Goal: Information Seeking & Learning: Find specific fact

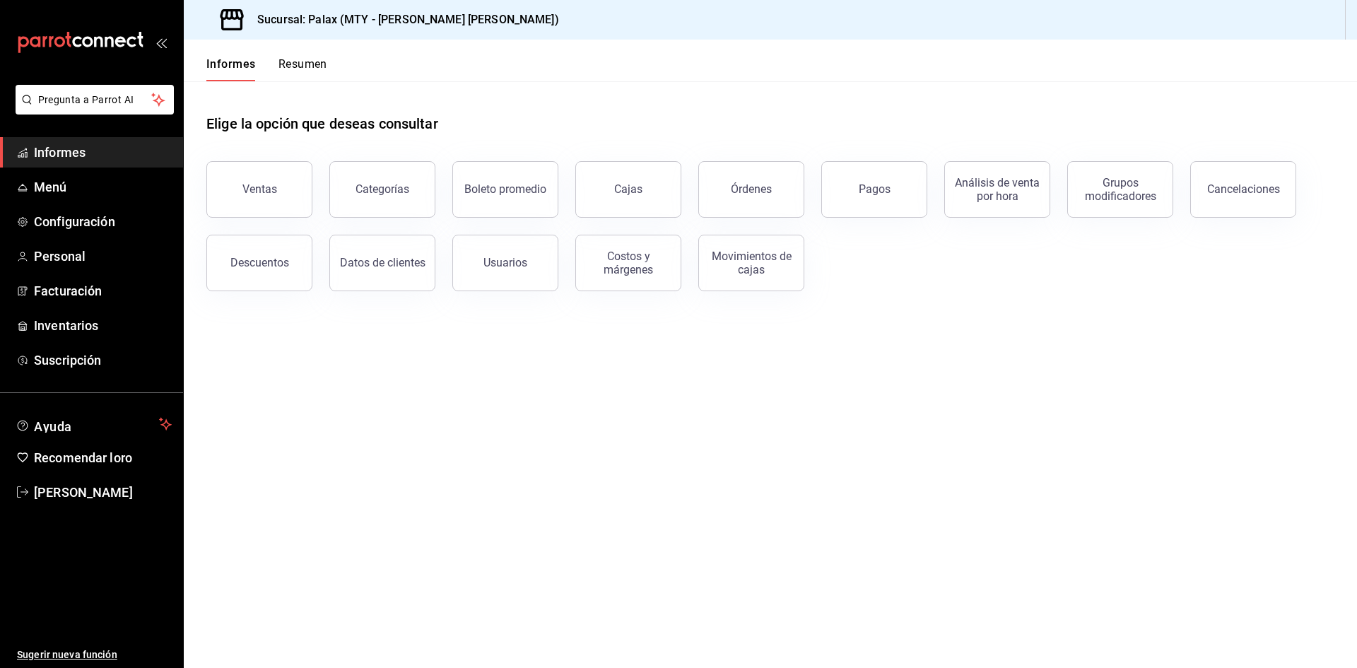
click at [659, 191] on button "Cajas" at bounding box center [628, 189] width 106 height 57
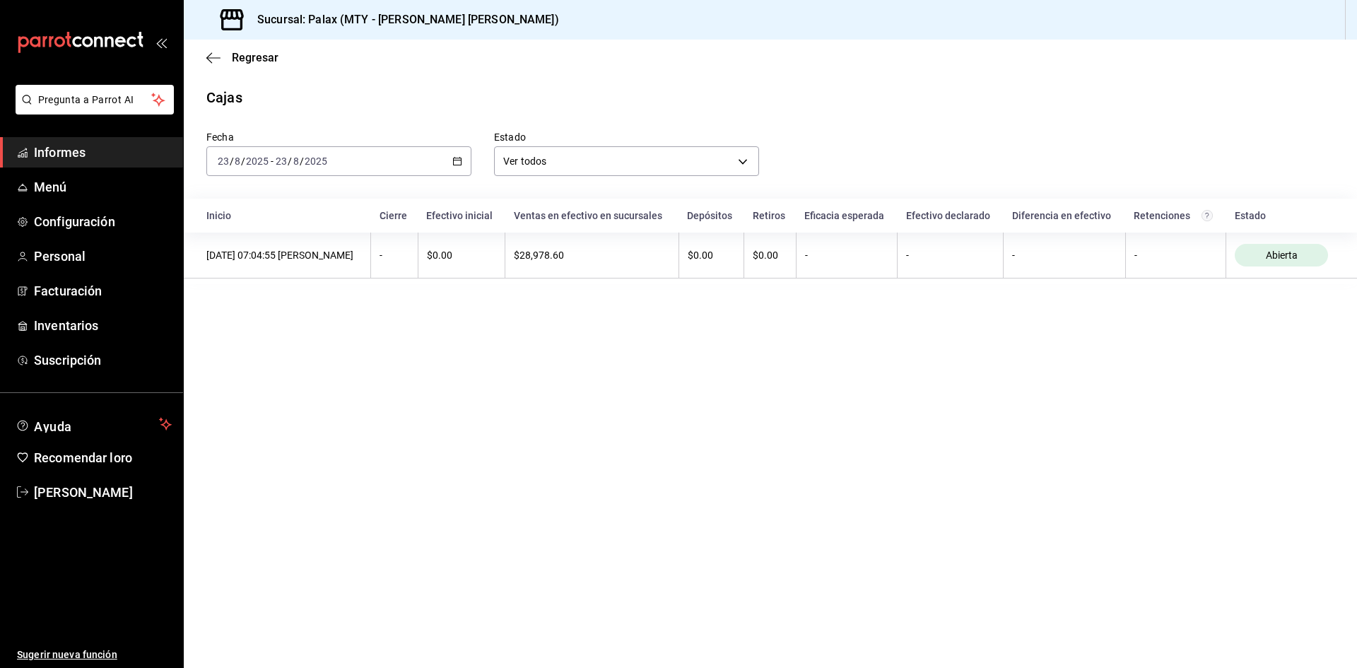
click at [451, 162] on div "[DATE] [DATE] - [DATE] [DATE]" at bounding box center [338, 161] width 265 height 30
click at [293, 357] on font "Rango de fechas" at bounding box center [255, 362] width 75 height 11
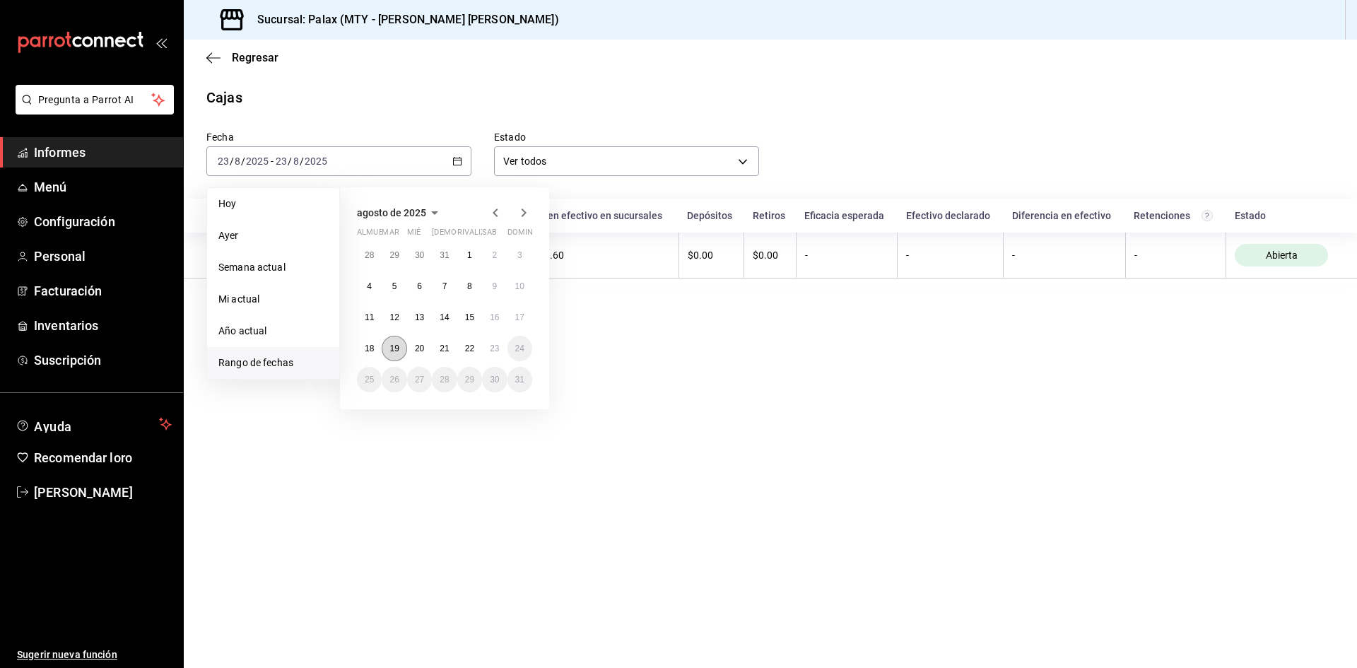
click at [398, 355] on button "19" at bounding box center [394, 348] width 25 height 25
click at [412, 353] on button "20" at bounding box center [419, 348] width 25 height 25
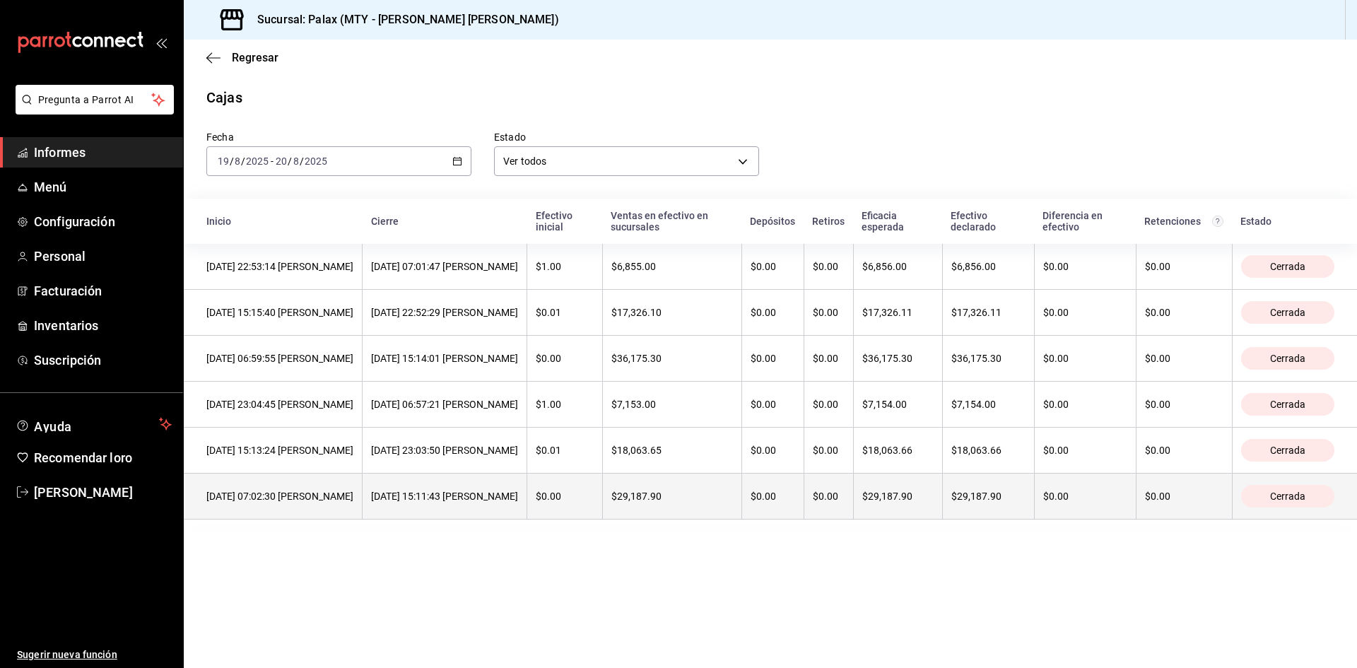
click at [527, 493] on th "[DATE] 15:11:43 [PERSON_NAME]" at bounding box center [445, 497] width 165 height 46
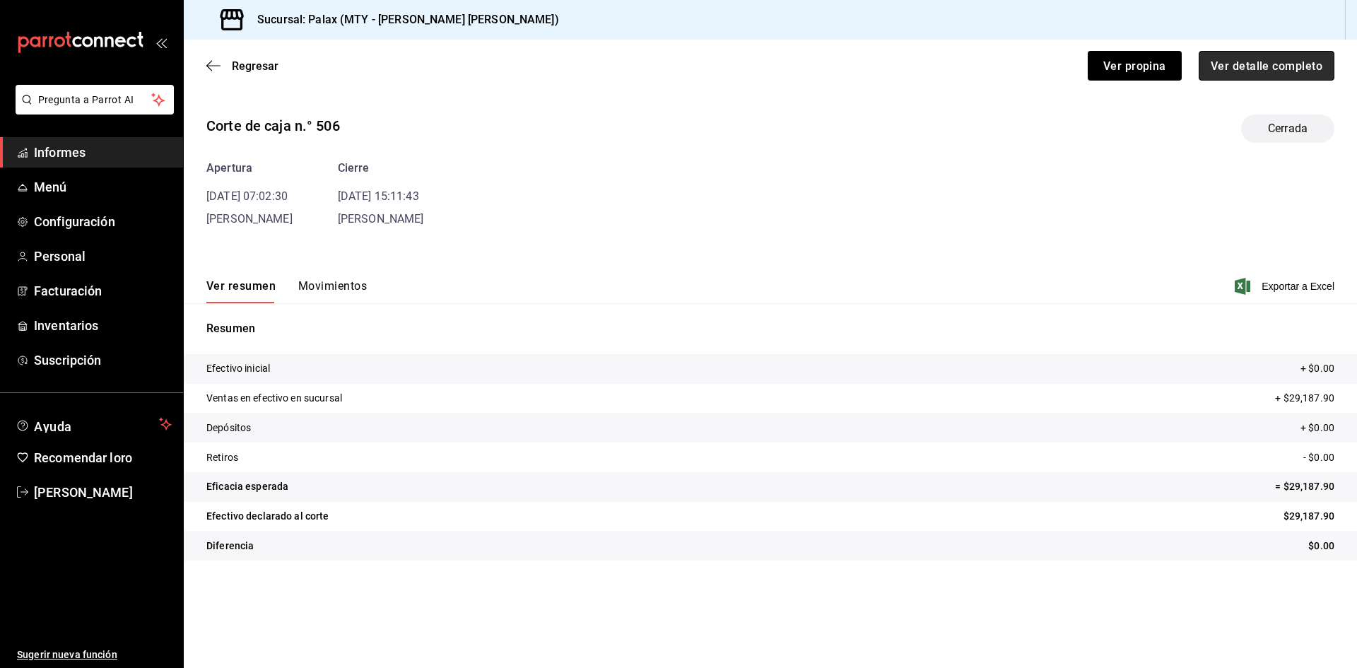
click at [1265, 62] on font "Ver detalle completo" at bounding box center [1267, 65] width 112 height 13
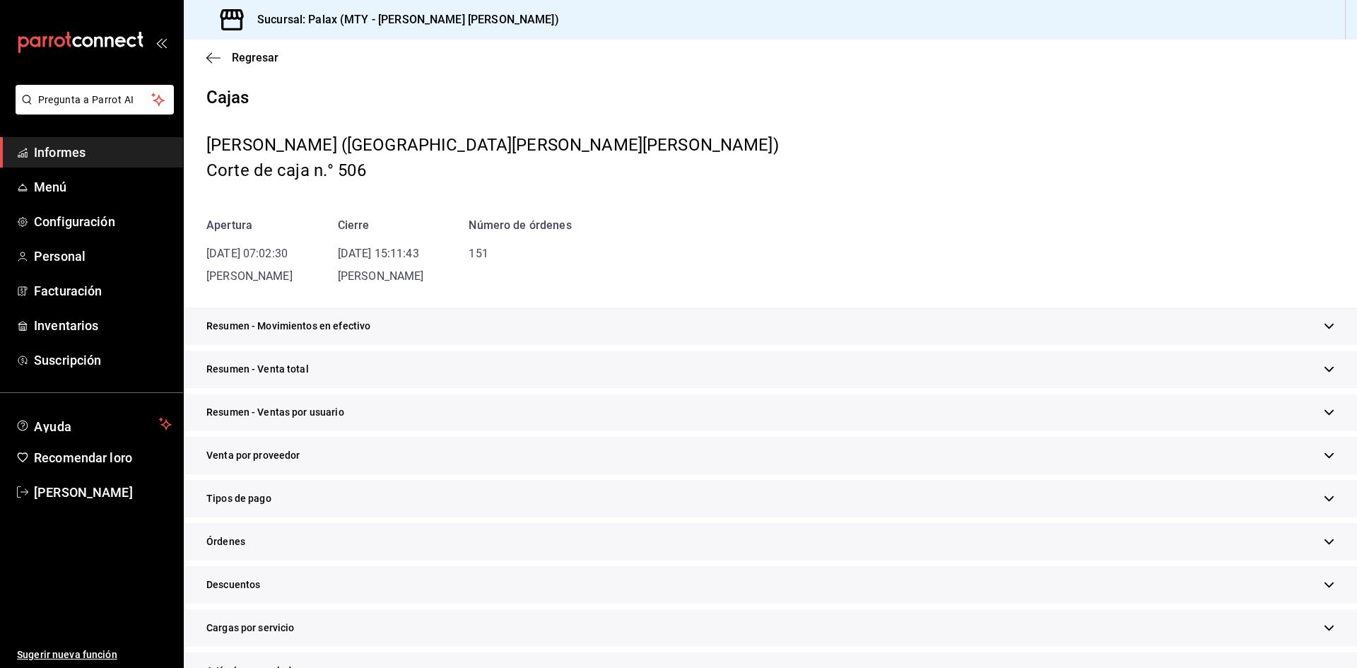
click at [339, 363] on div "Resumen - Venta total" at bounding box center [771, 369] width 1174 height 37
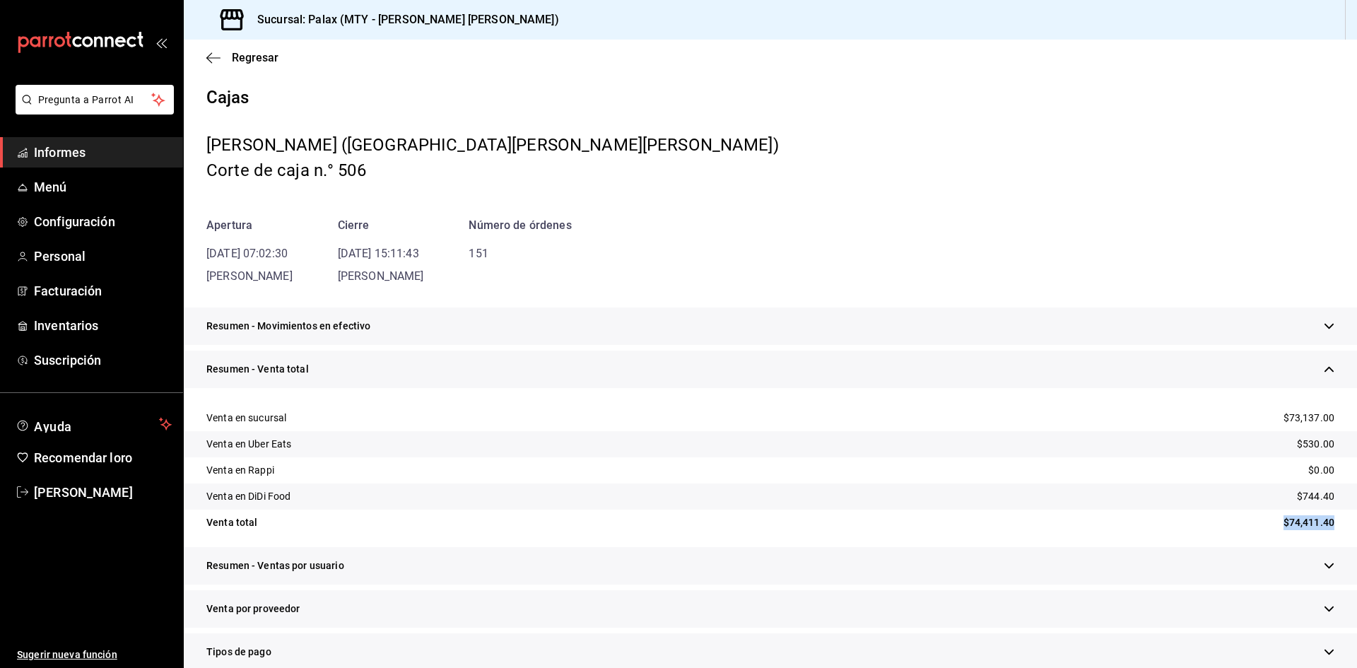
drag, startPoint x: 1273, startPoint y: 522, endPoint x: 1327, endPoint y: 521, distance: 54.4
click at [1327, 521] on div "Venta total $74,411.40" at bounding box center [771, 523] width 1174 height 26
copy font "$74,411.40"
click at [209, 58] on icon "button" at bounding box center [213, 57] width 14 height 1
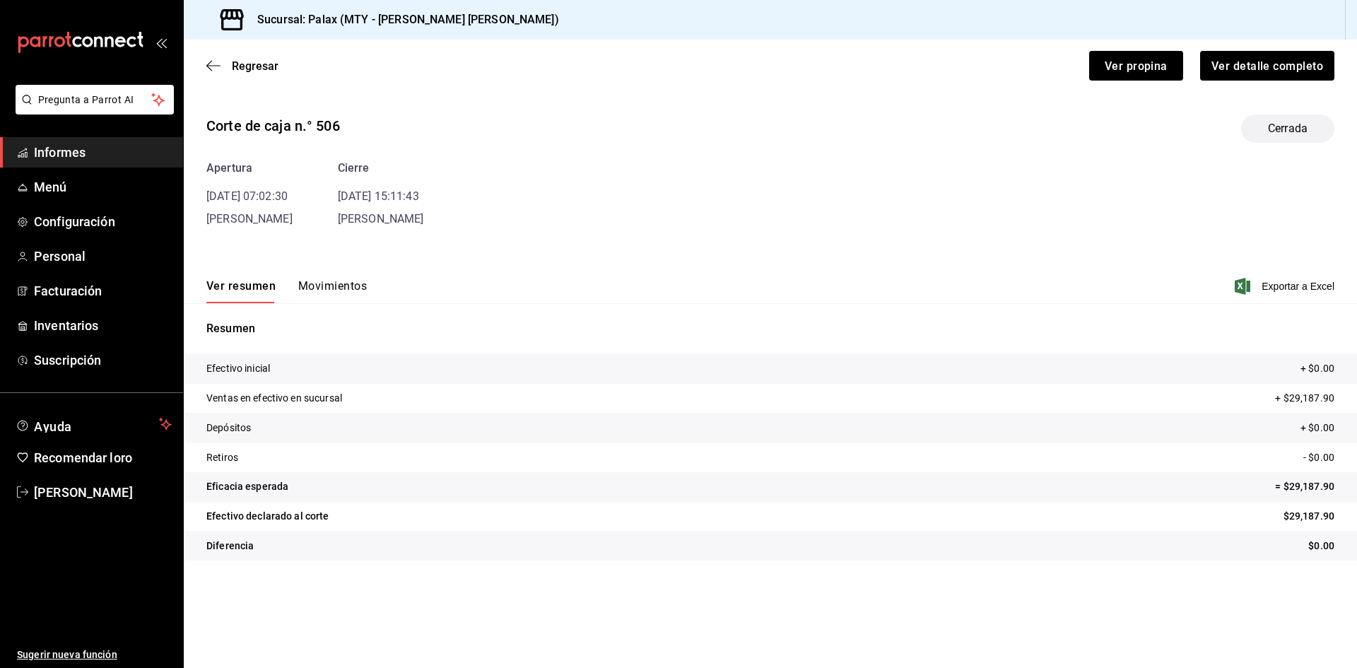
click at [209, 58] on div "Regresar Ver propina Ver detalle completo" at bounding box center [771, 66] width 1174 height 52
click at [209, 65] on icon "button" at bounding box center [213, 65] width 14 height 13
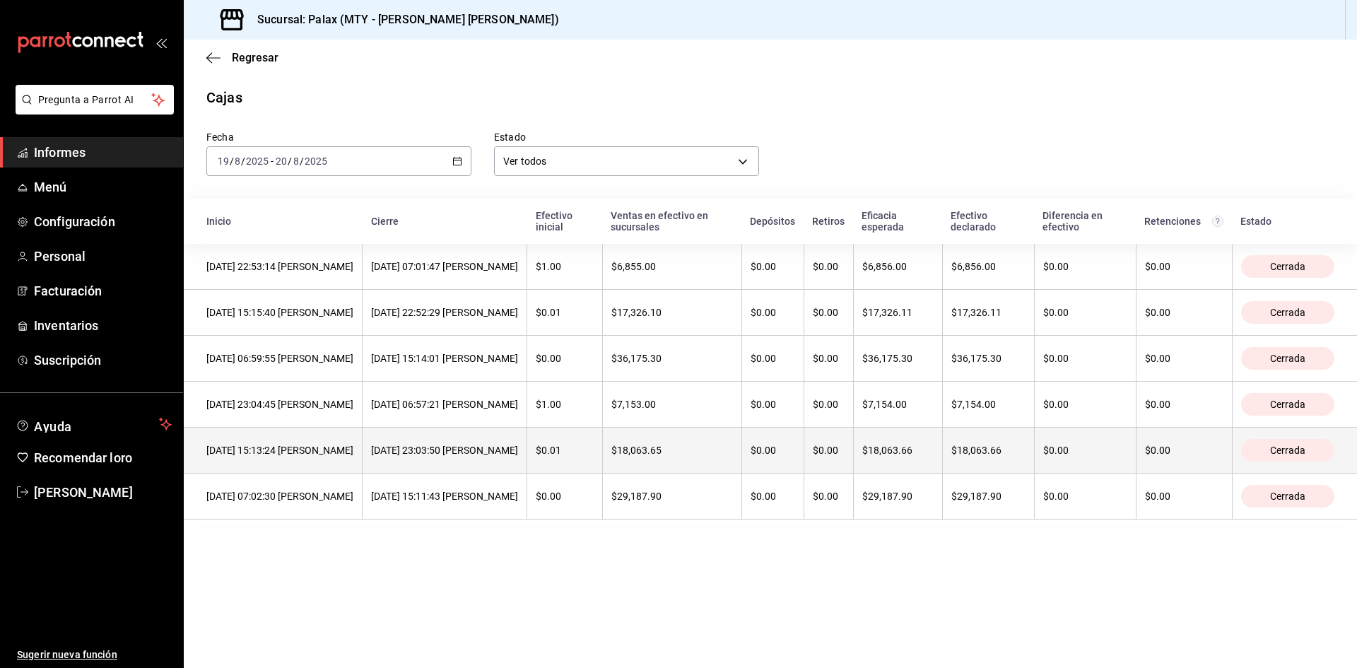
click at [332, 456] on font "[DATE] 15:13:24 [PERSON_NAME]" at bounding box center [279, 450] width 147 height 11
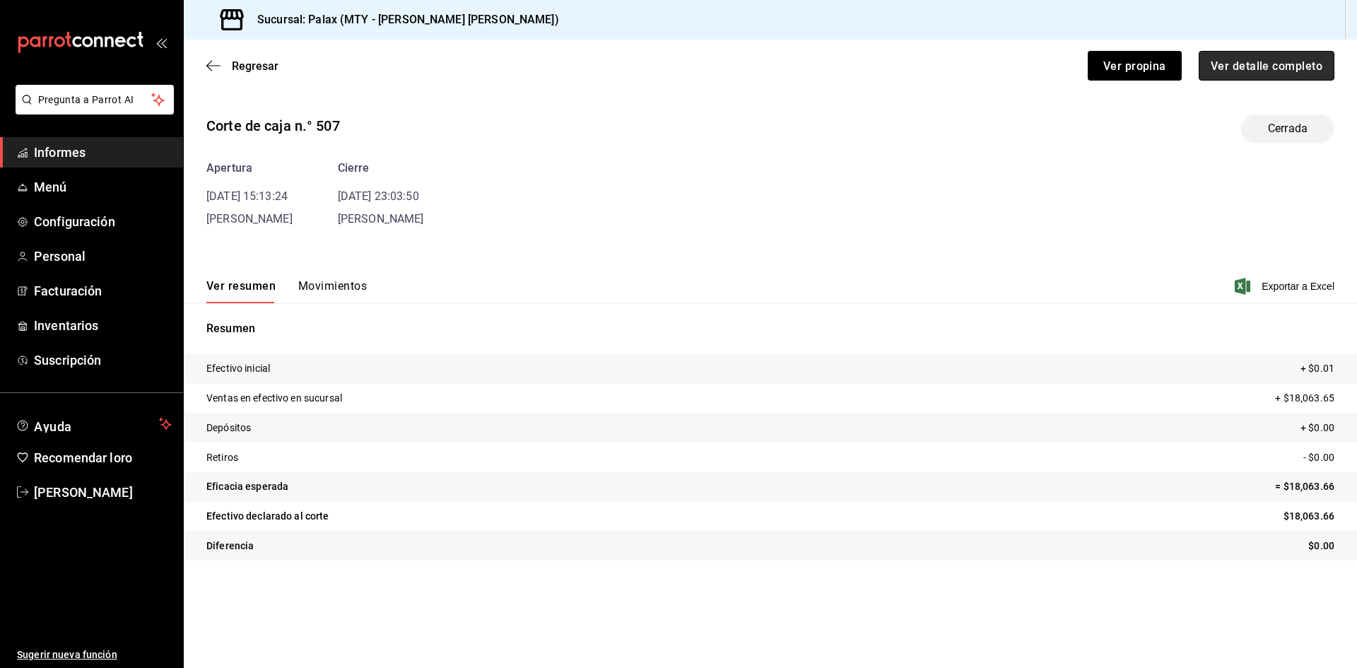
click at [1274, 59] on font "Ver detalle completo" at bounding box center [1267, 65] width 112 height 13
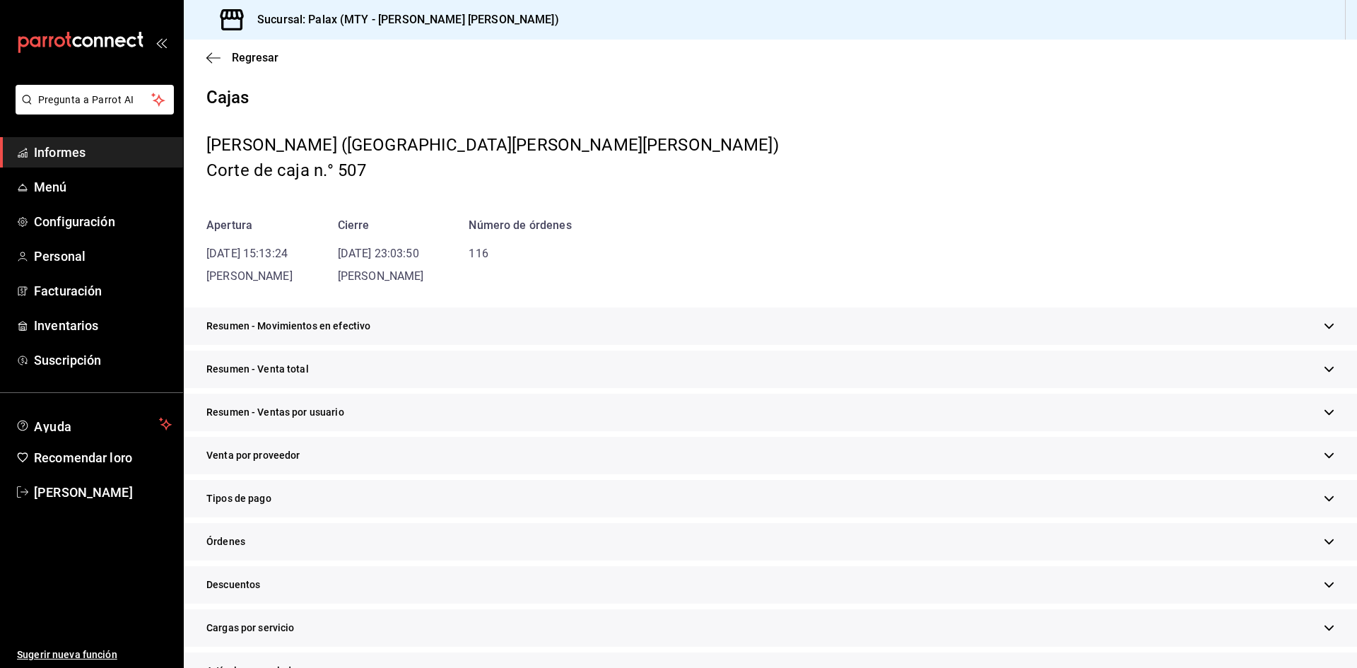
click at [319, 369] on div "Resumen - Venta total" at bounding box center [771, 369] width 1174 height 37
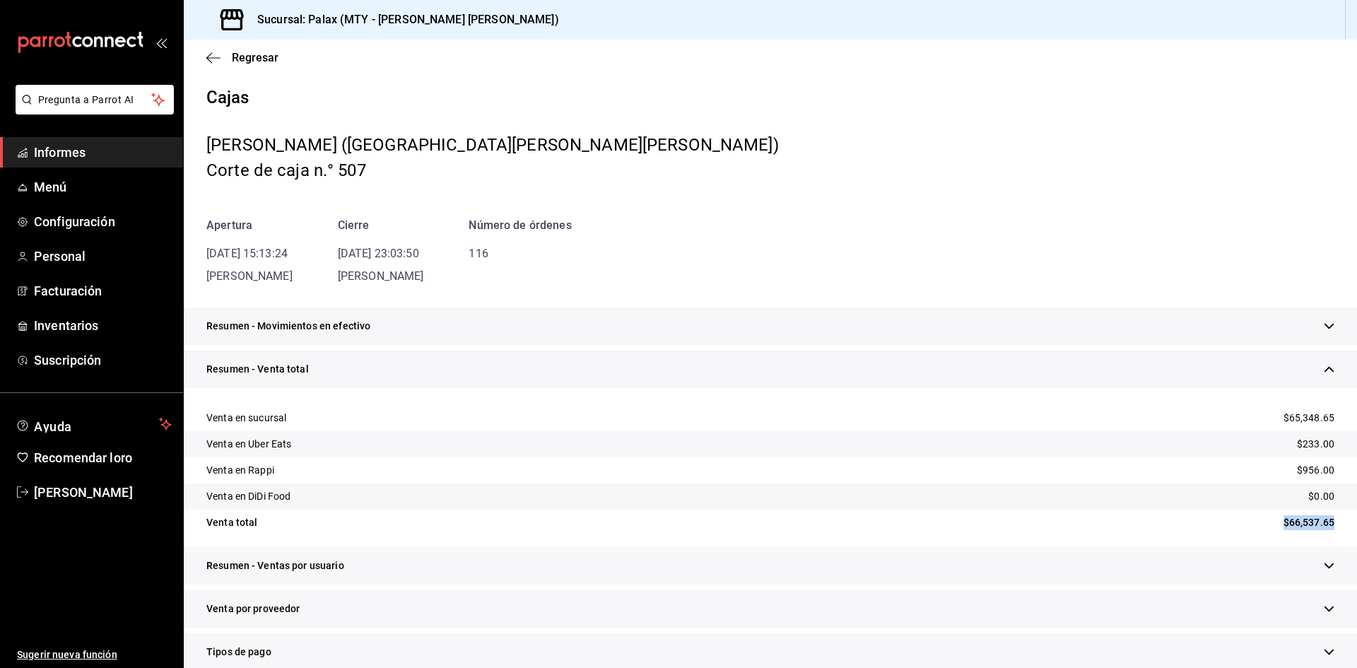
drag, startPoint x: 1265, startPoint y: 519, endPoint x: 1305, endPoint y: 520, distance: 39.6
click at [1333, 520] on div "Venta total $66,537.65" at bounding box center [771, 523] width 1174 height 26
copy font "$66,537.65"
drag, startPoint x: 219, startPoint y: 47, endPoint x: 211, endPoint y: 58, distance: 13.6
click at [218, 47] on div "Regresar" at bounding box center [771, 58] width 1174 height 36
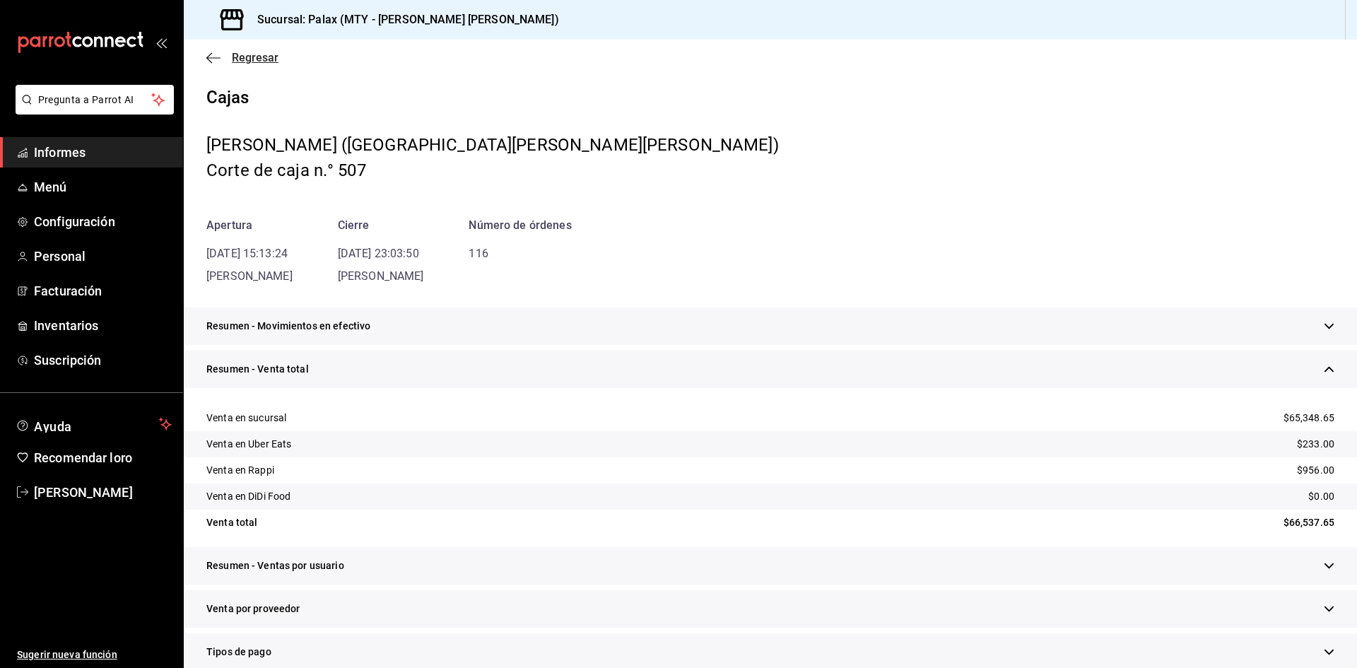
click at [211, 58] on icon "button" at bounding box center [213, 57] width 14 height 1
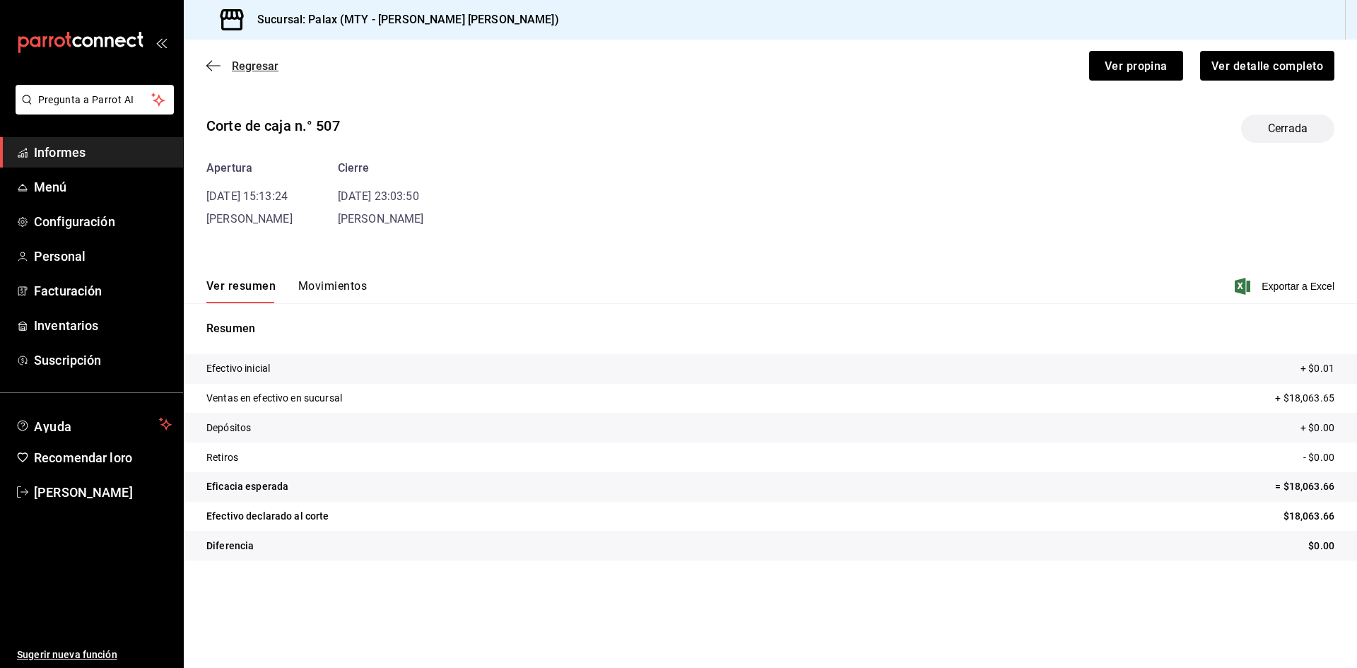
click at [211, 59] on icon "button" at bounding box center [213, 65] width 14 height 13
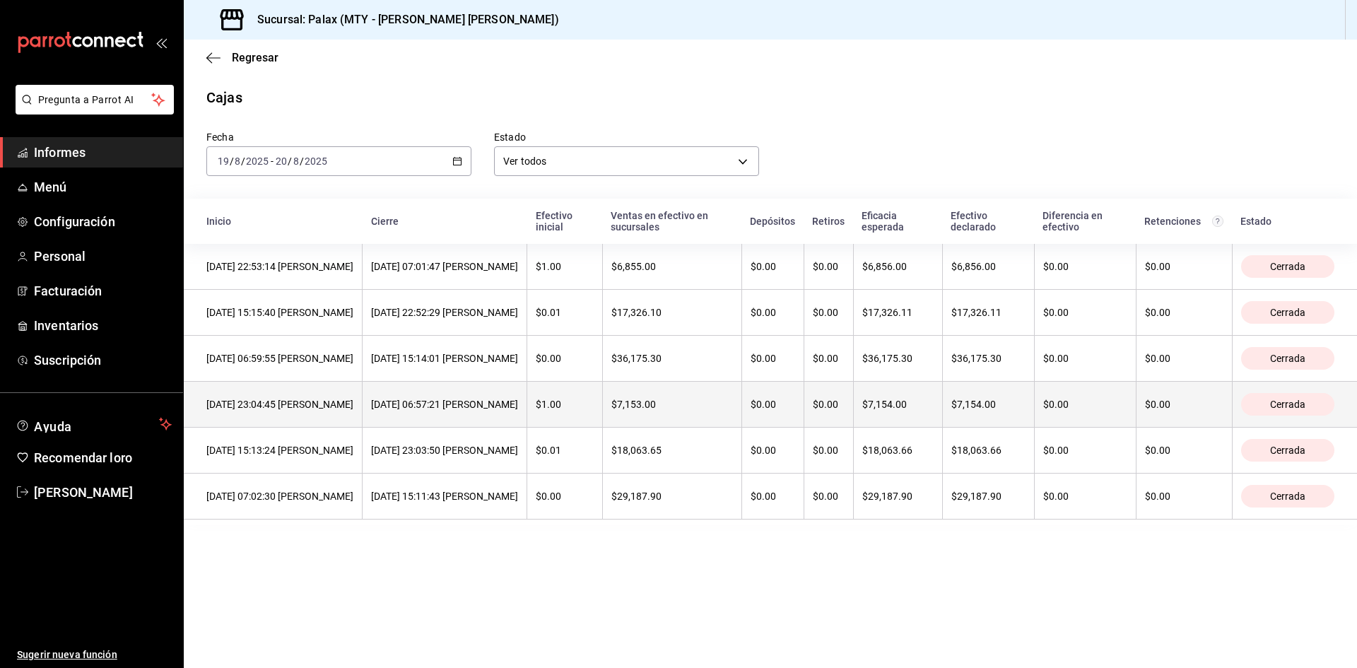
click at [293, 409] on font "[DATE] 23:04:45 [PERSON_NAME]" at bounding box center [279, 404] width 147 height 11
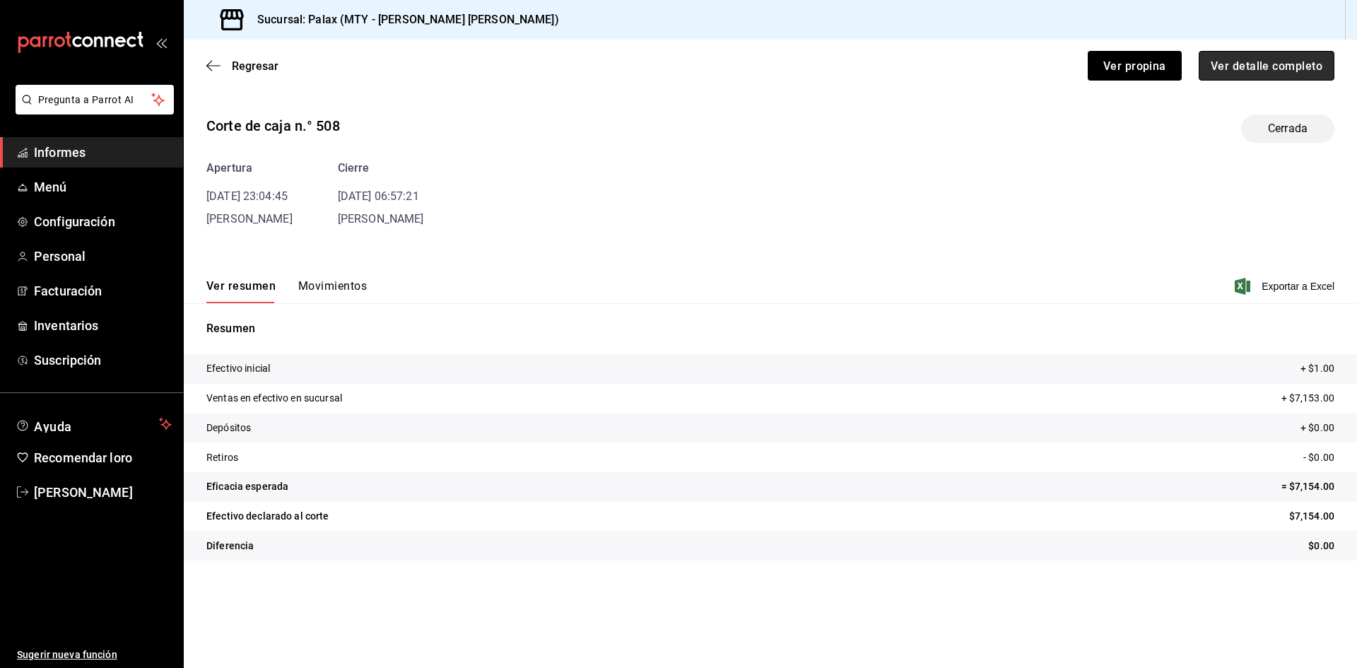
click at [1254, 78] on button "Ver detalle completo" at bounding box center [1267, 66] width 136 height 30
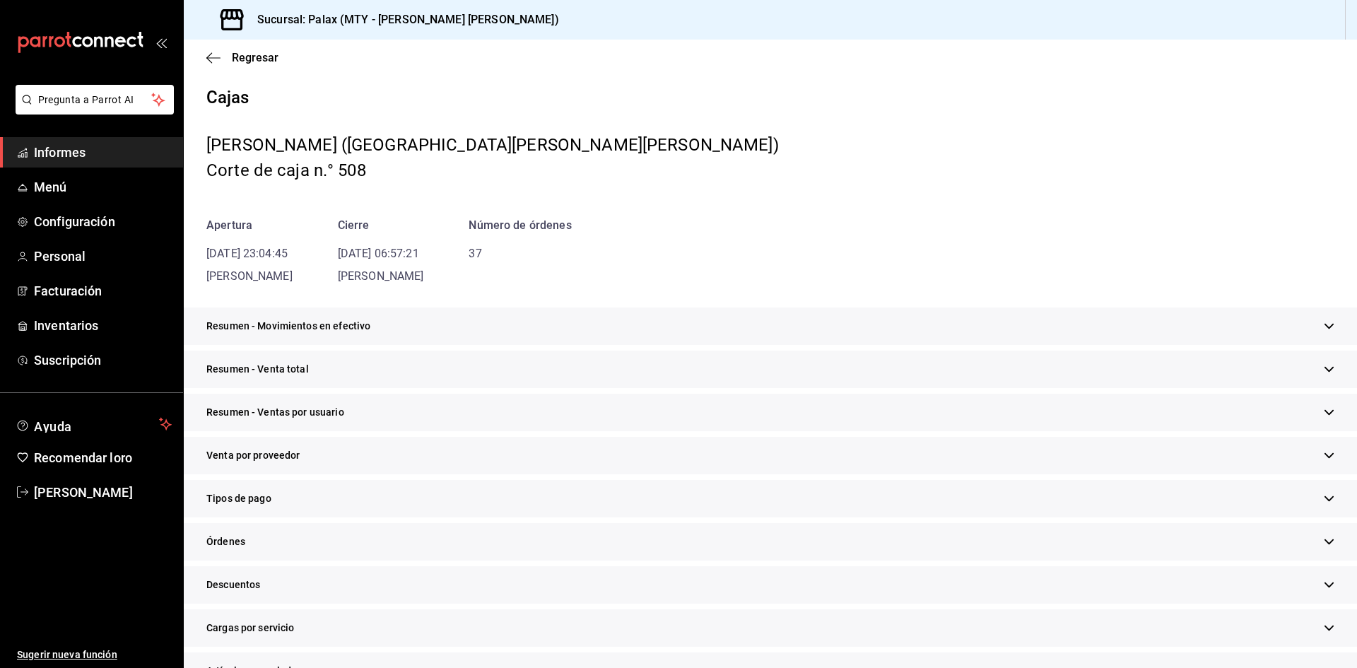
click at [313, 372] on div "Resumen - Venta total" at bounding box center [771, 369] width 1174 height 37
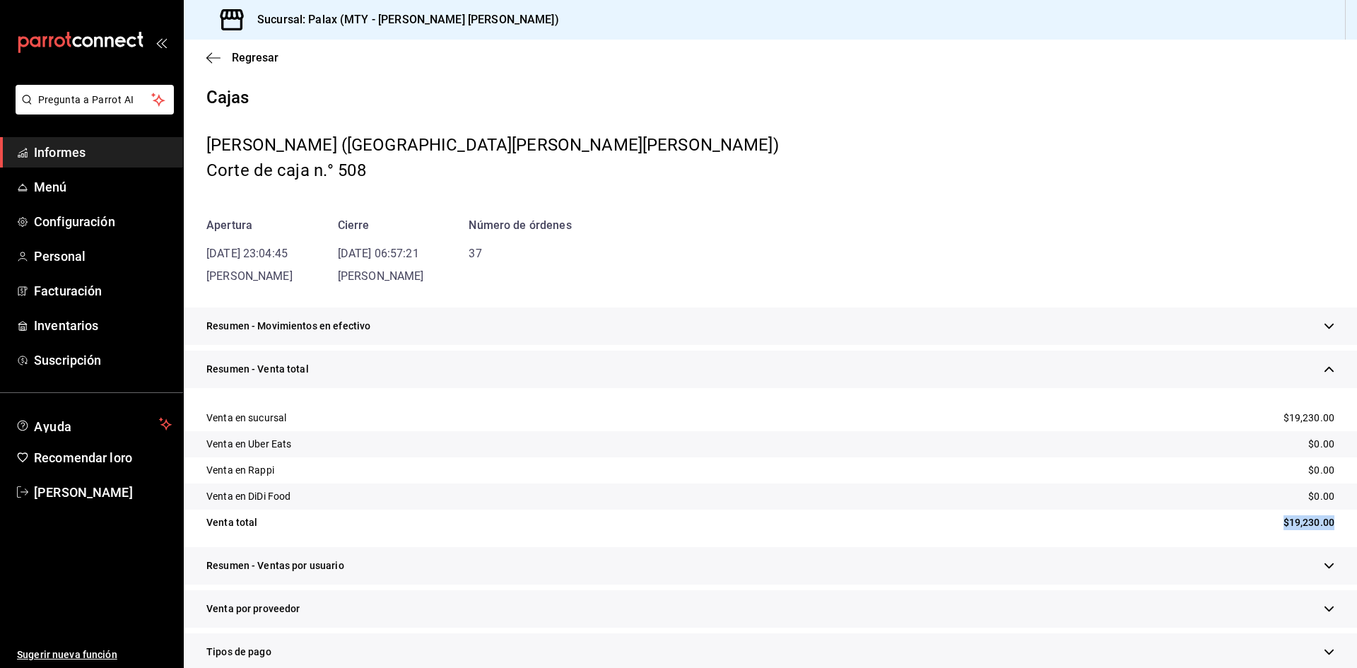
drag, startPoint x: 1311, startPoint y: 523, endPoint x: 1340, endPoint y: 523, distance: 29.0
click at [1340, 523] on div "Venta total $19,230.00" at bounding box center [771, 523] width 1174 height 26
copy font "$19,230.00"
click at [210, 54] on icon "button" at bounding box center [209, 57] width 6 height 11
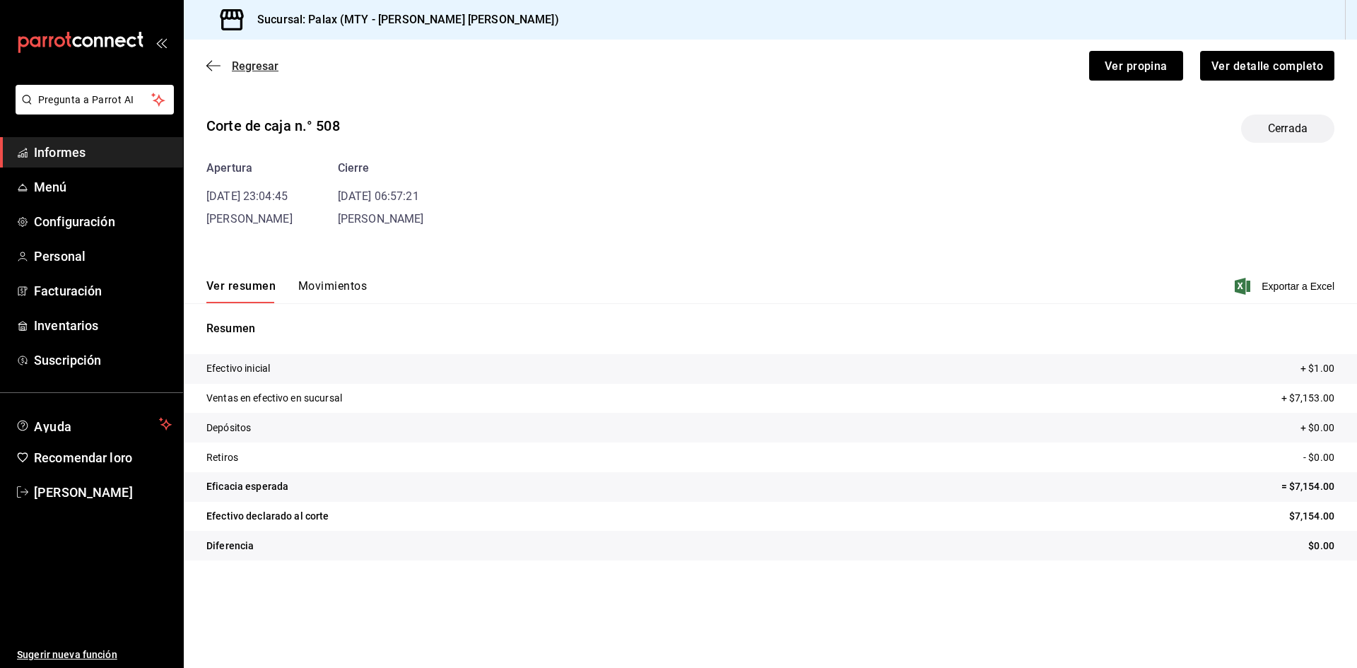
click at [216, 62] on icon "button" at bounding box center [213, 65] width 14 height 13
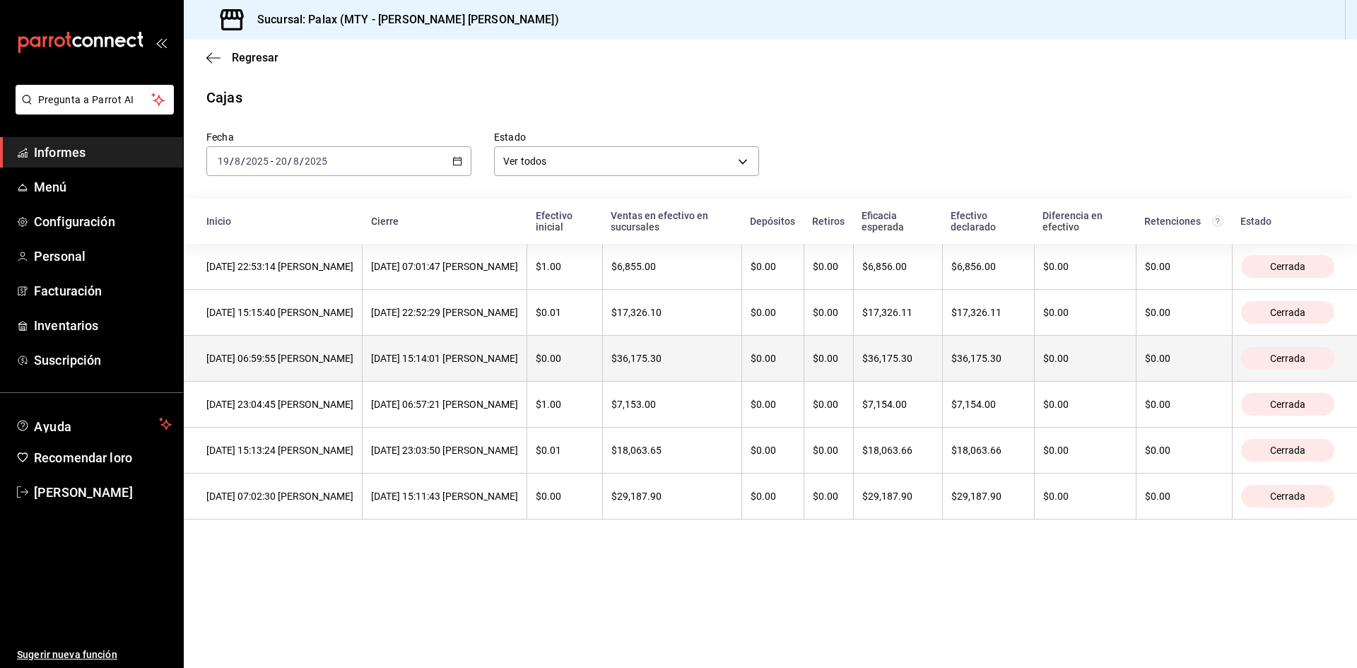
click at [322, 351] on th "[DATE] 06:59:55 [PERSON_NAME]" at bounding box center [273, 359] width 179 height 46
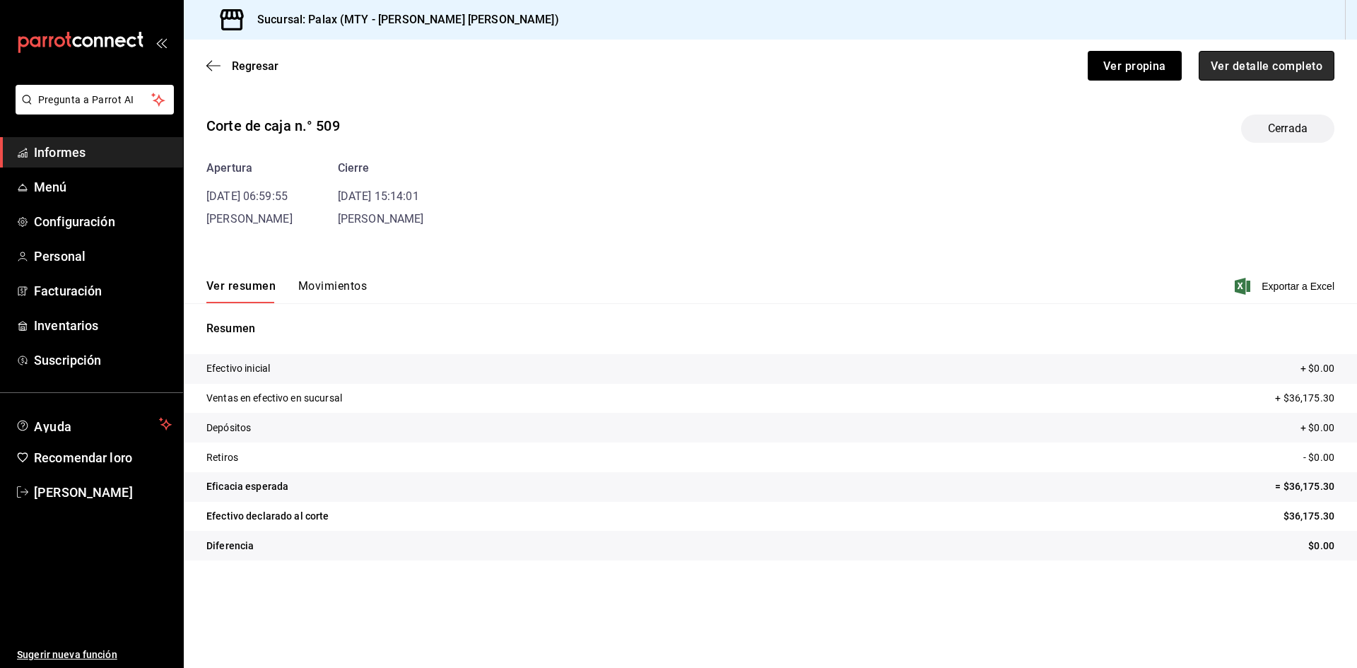
click at [1263, 66] on font "Ver detalle completo" at bounding box center [1267, 65] width 112 height 13
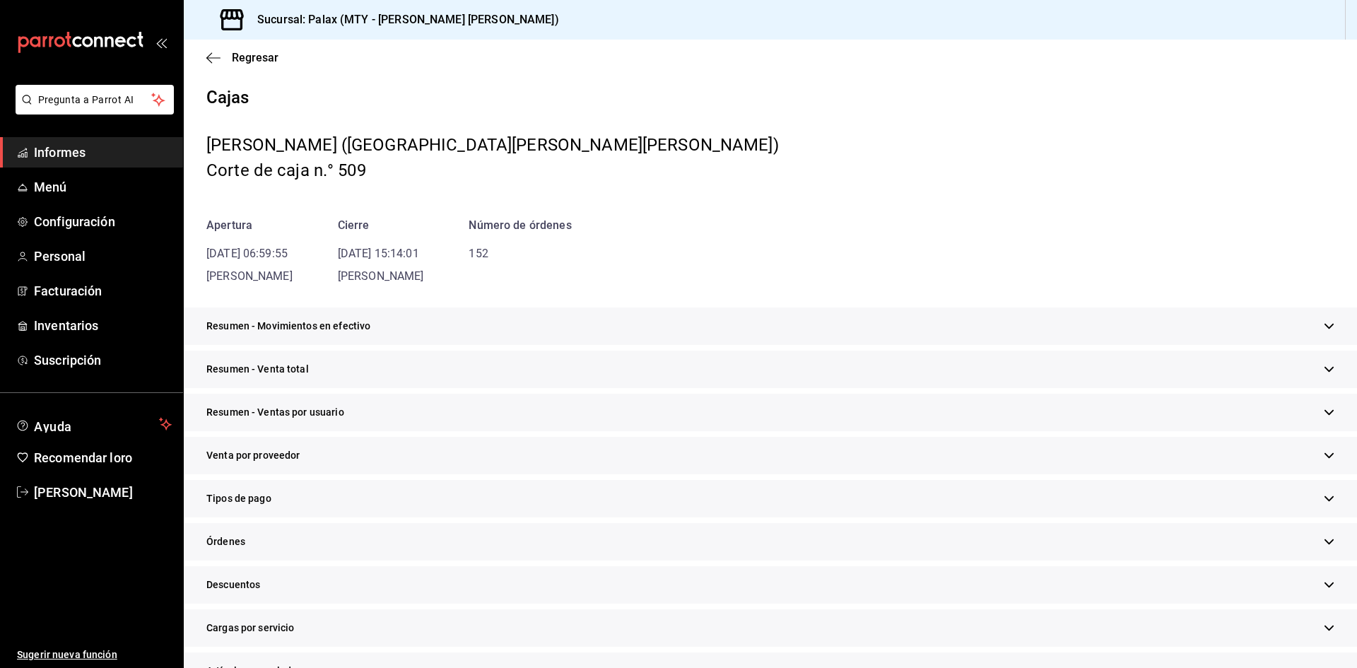
click at [432, 367] on div "Resumen - Venta total" at bounding box center [771, 369] width 1174 height 37
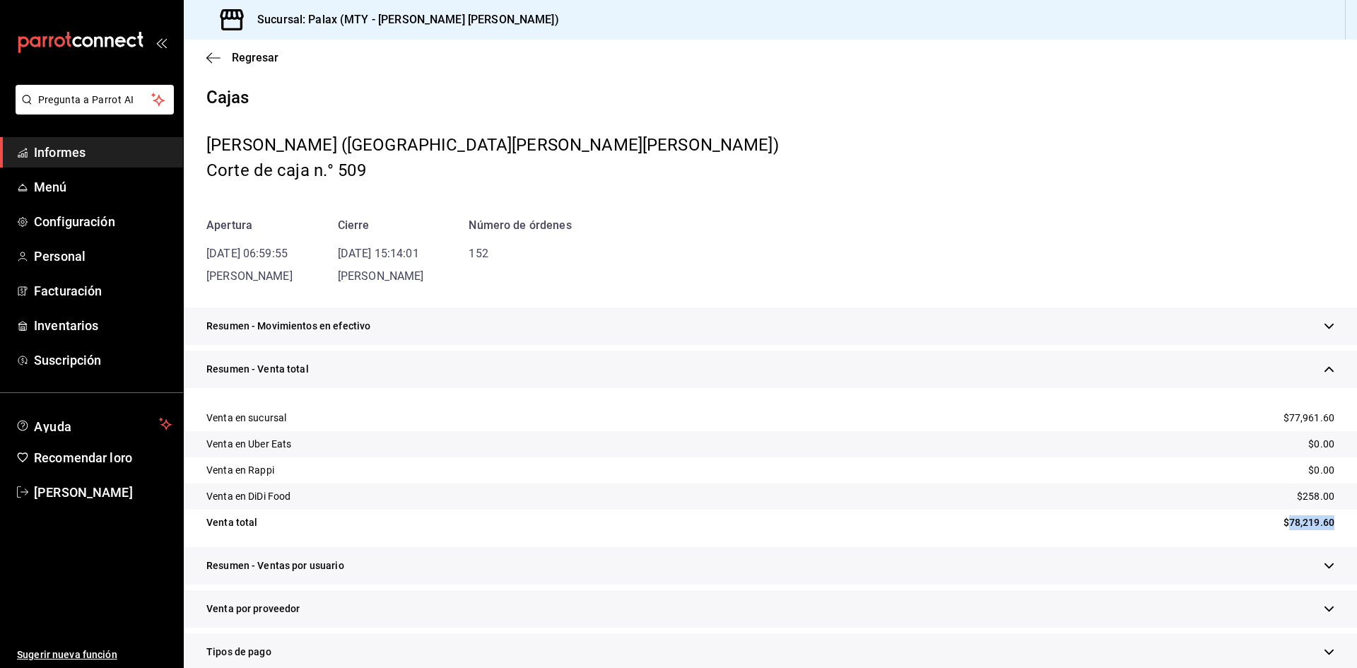
drag, startPoint x: 1277, startPoint y: 520, endPoint x: 1318, endPoint y: 526, distance: 41.5
click at [1331, 525] on div "Venta total $78,219.60" at bounding box center [771, 523] width 1174 height 26
copy font "78,219.60"
click at [214, 52] on icon "button" at bounding box center [213, 58] width 14 height 13
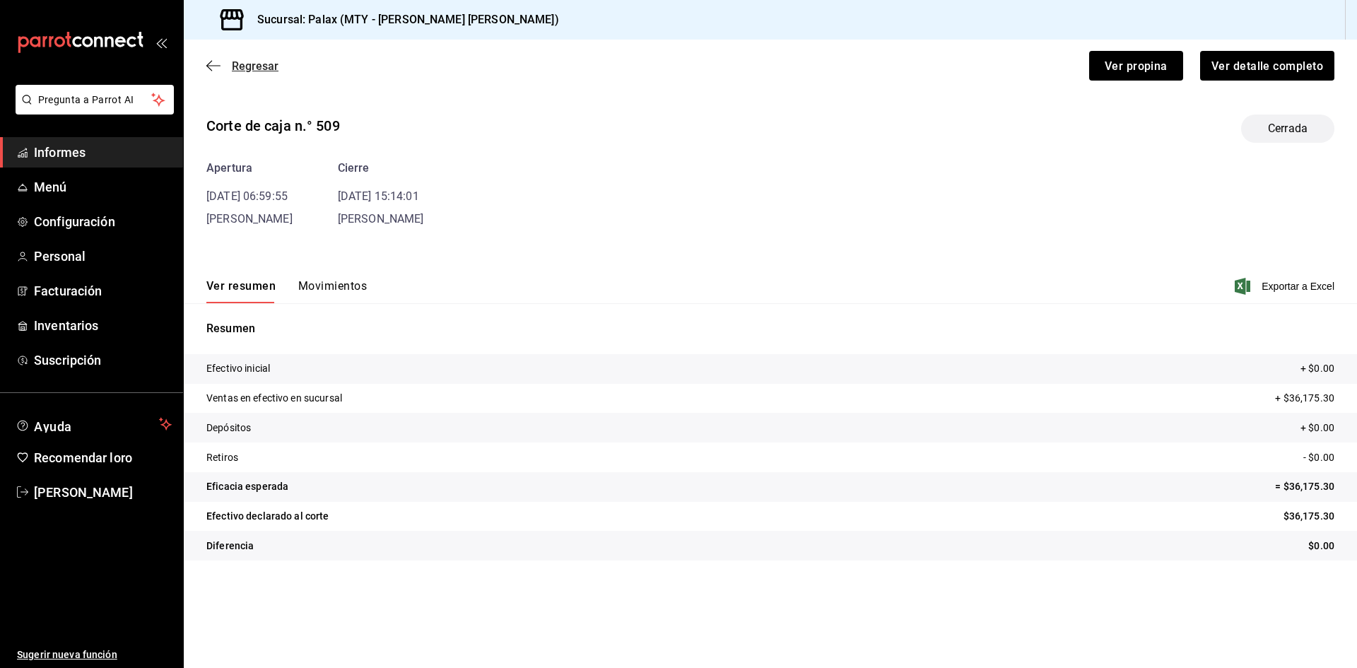
click at [212, 69] on icon "button" at bounding box center [213, 65] width 14 height 13
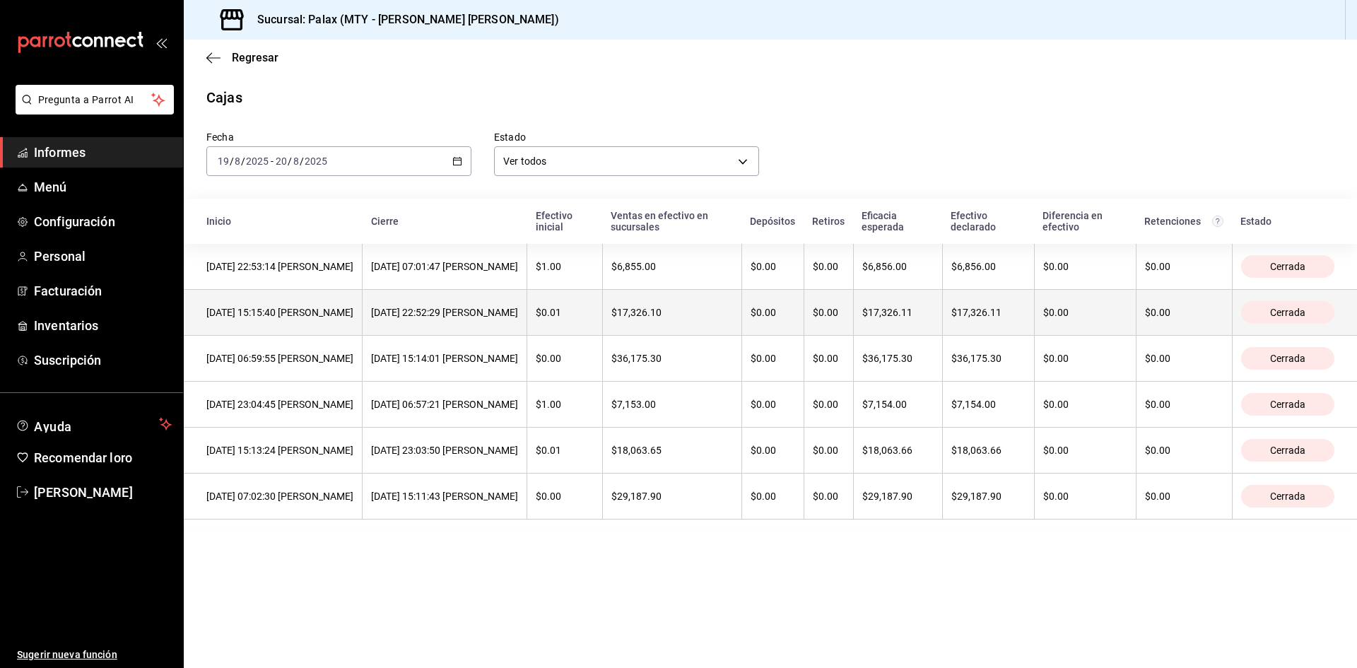
click at [286, 323] on th "[DATE] 15:15:40 [PERSON_NAME]" at bounding box center [273, 313] width 179 height 46
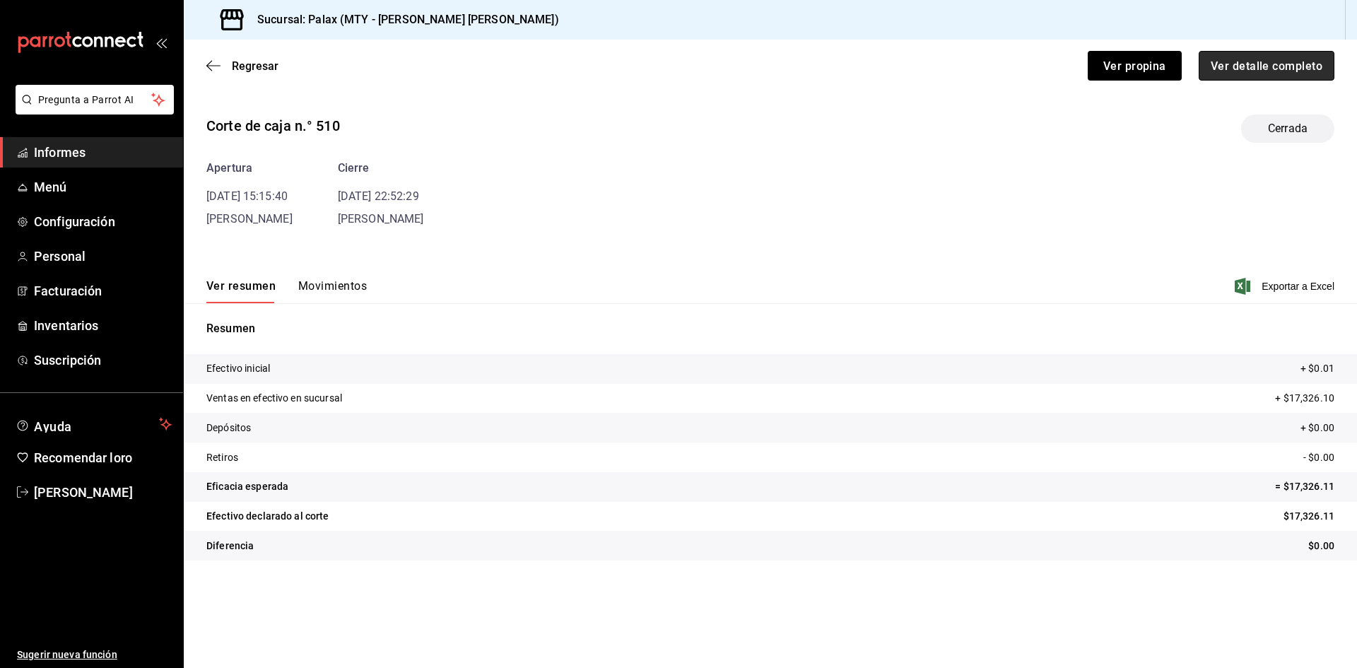
click at [1279, 64] on font "Ver detalle completo" at bounding box center [1267, 65] width 112 height 13
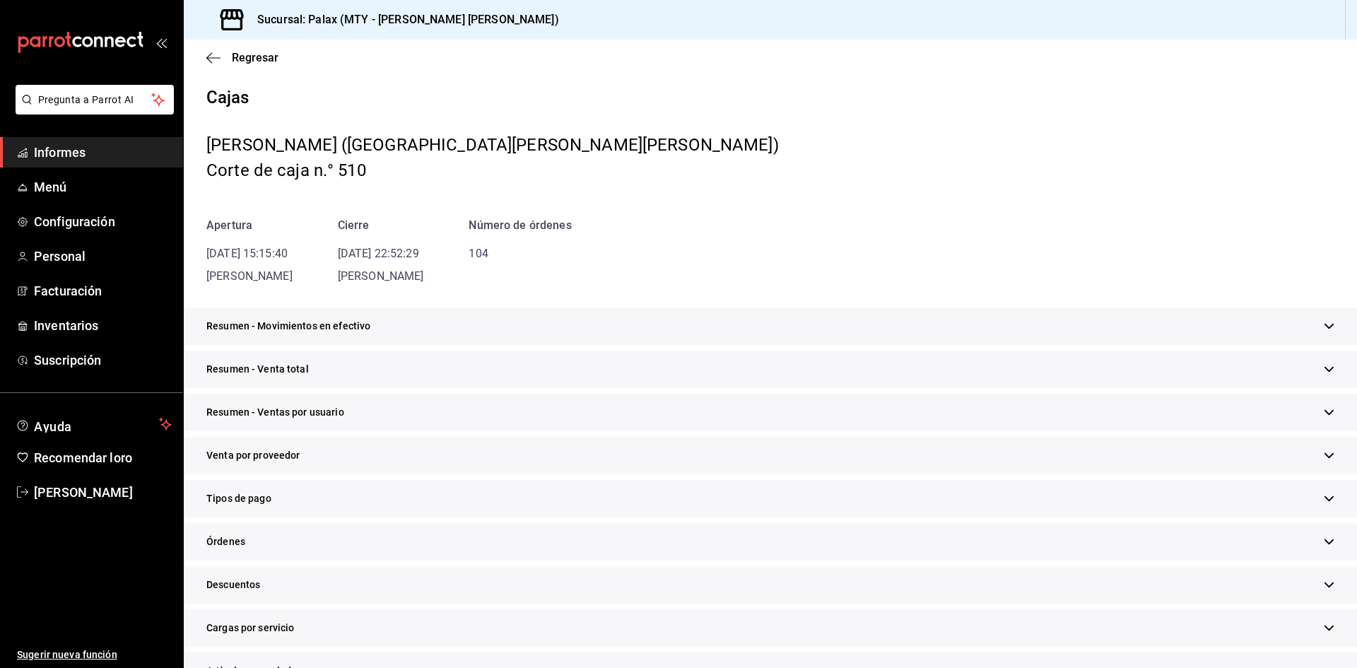
click at [325, 380] on div "Resumen - Venta total" at bounding box center [771, 369] width 1174 height 37
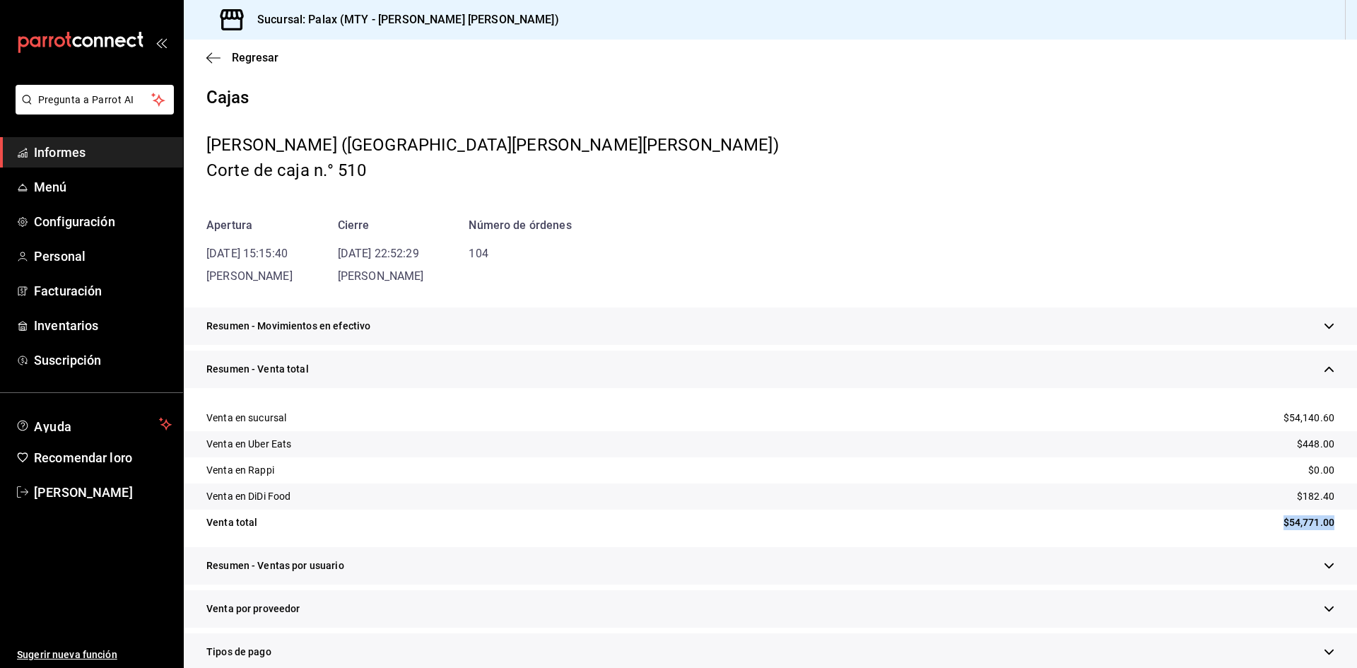
drag, startPoint x: 1271, startPoint y: 520, endPoint x: 1353, endPoint y: 518, distance: 82.1
click at [1353, 518] on div "Regresar Cajas [PERSON_NAME] (MTY - [PERSON_NAME] [PERSON_NAME]) Corte de caja …" at bounding box center [771, 354] width 1174 height 629
copy font "$54,771.00"
click at [210, 55] on icon "button" at bounding box center [213, 58] width 14 height 13
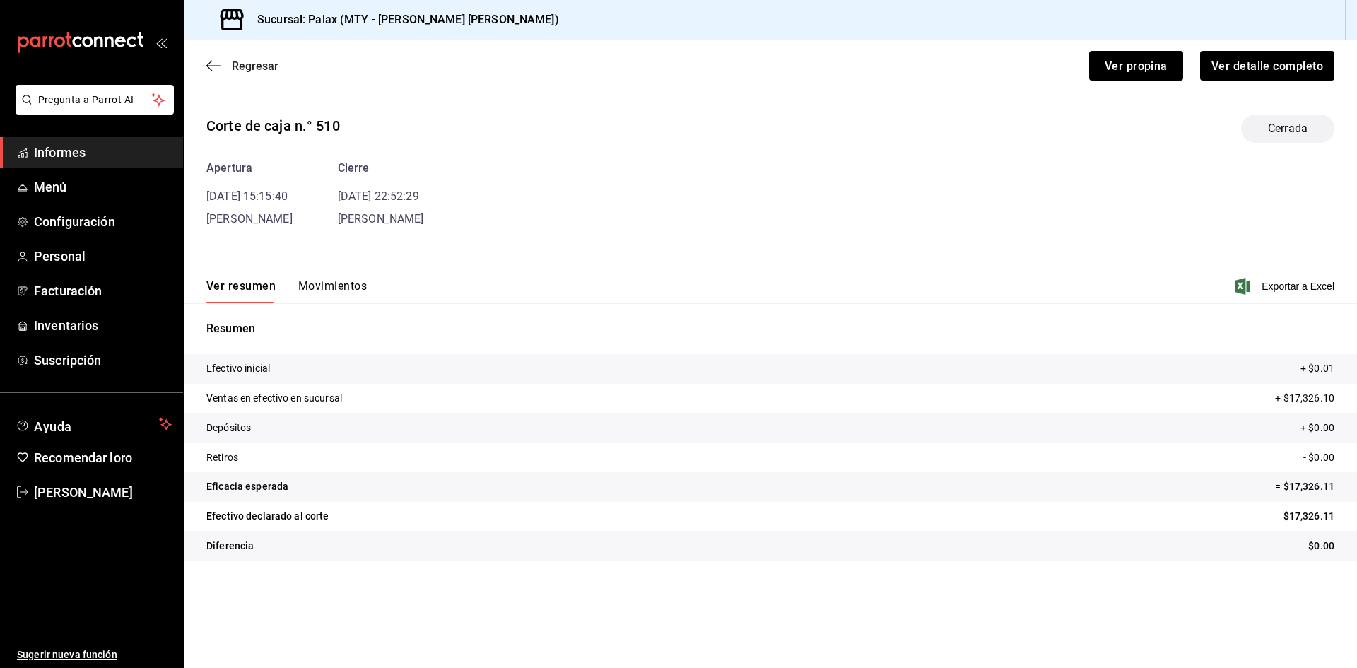
click at [214, 67] on icon "button" at bounding box center [213, 65] width 14 height 13
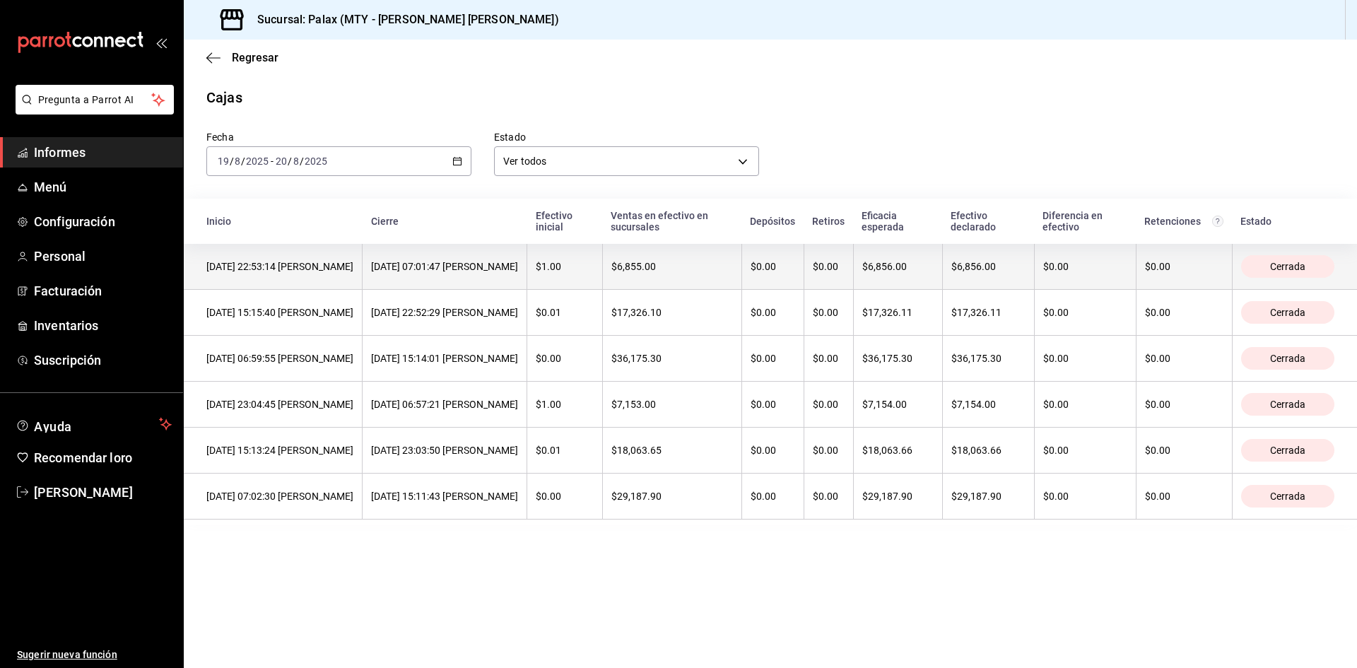
click at [270, 271] on font "[DATE] 22:53:14 [PERSON_NAME]" at bounding box center [279, 266] width 147 height 11
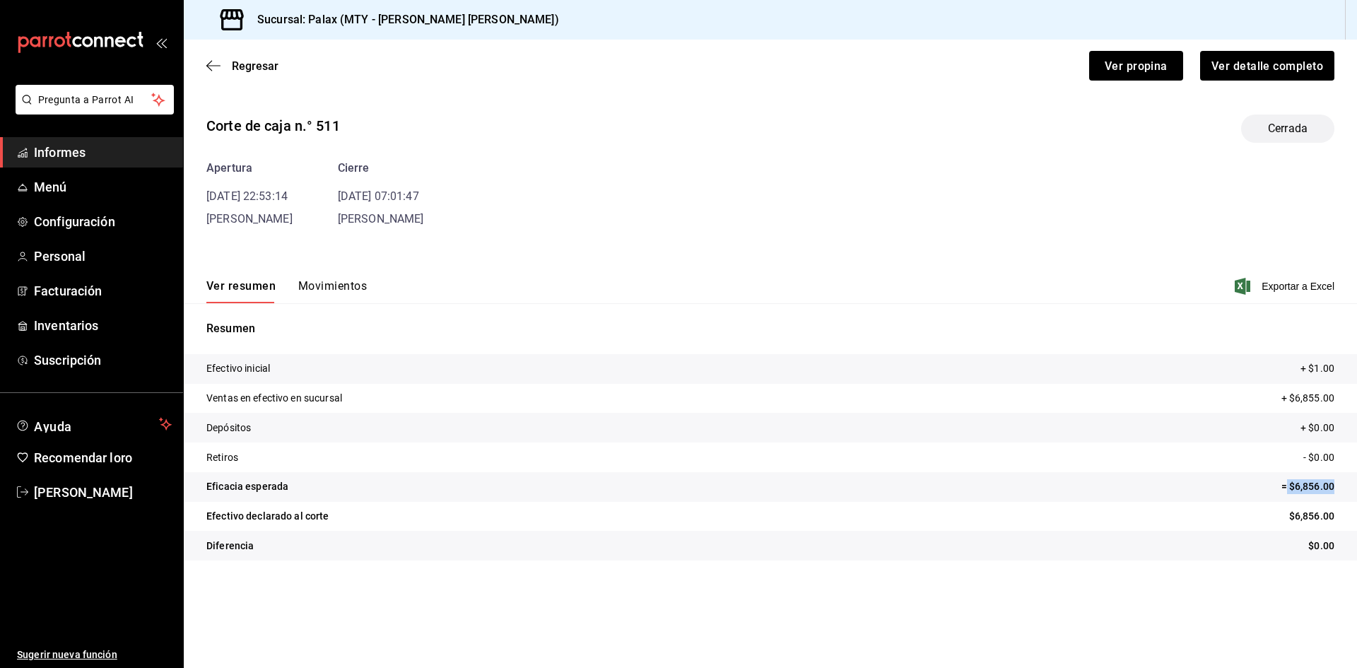
drag, startPoint x: 1287, startPoint y: 486, endPoint x: 1357, endPoint y: 491, distance: 69.5
click at [1357, 491] on tr "Eficacia esperada = $6,856.00" at bounding box center [771, 487] width 1174 height 30
click at [1300, 72] on font "Ver detalle completo" at bounding box center [1267, 65] width 112 height 13
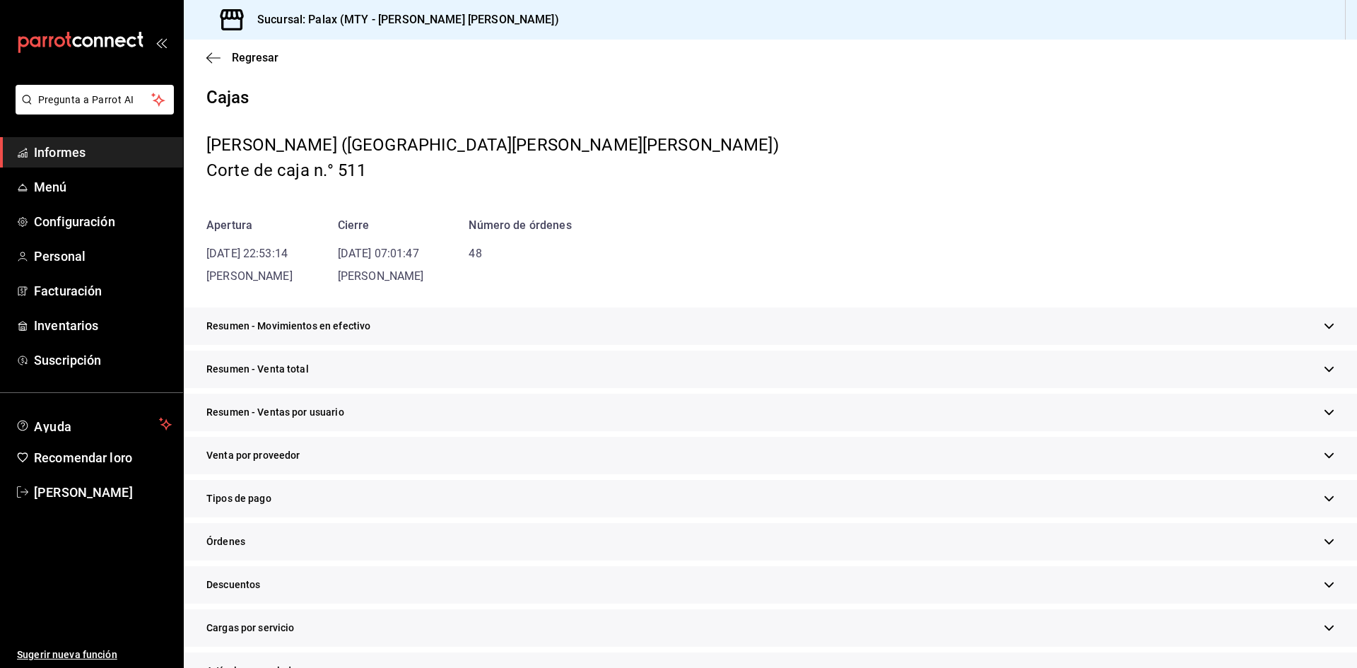
click at [334, 361] on div "Resumen - Venta total" at bounding box center [771, 369] width 1174 height 37
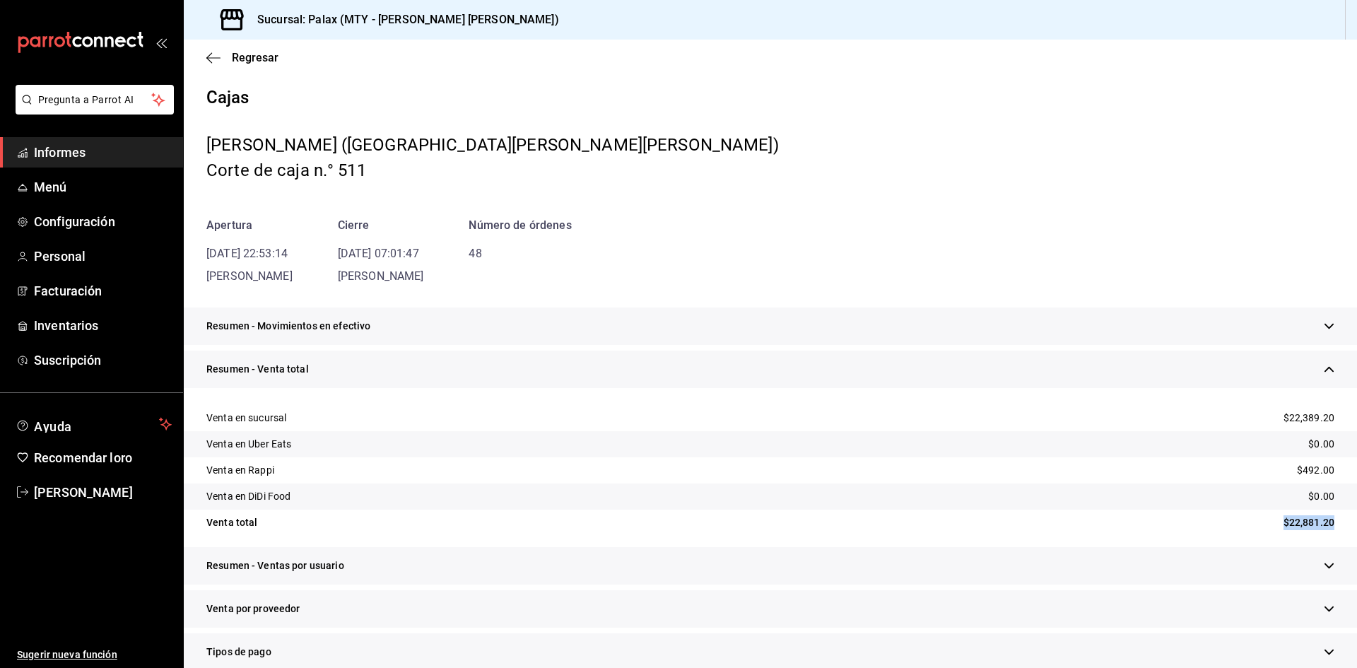
drag, startPoint x: 1269, startPoint y: 523, endPoint x: 1345, endPoint y: 526, distance: 75.7
click at [1349, 526] on div "Regresar Cajas [PERSON_NAME] (MTY - [PERSON_NAME] [PERSON_NAME]) Corte de caja …" at bounding box center [771, 354] width 1174 height 629
copy font "$22,881.20"
click at [211, 57] on icon "button" at bounding box center [213, 57] width 14 height 1
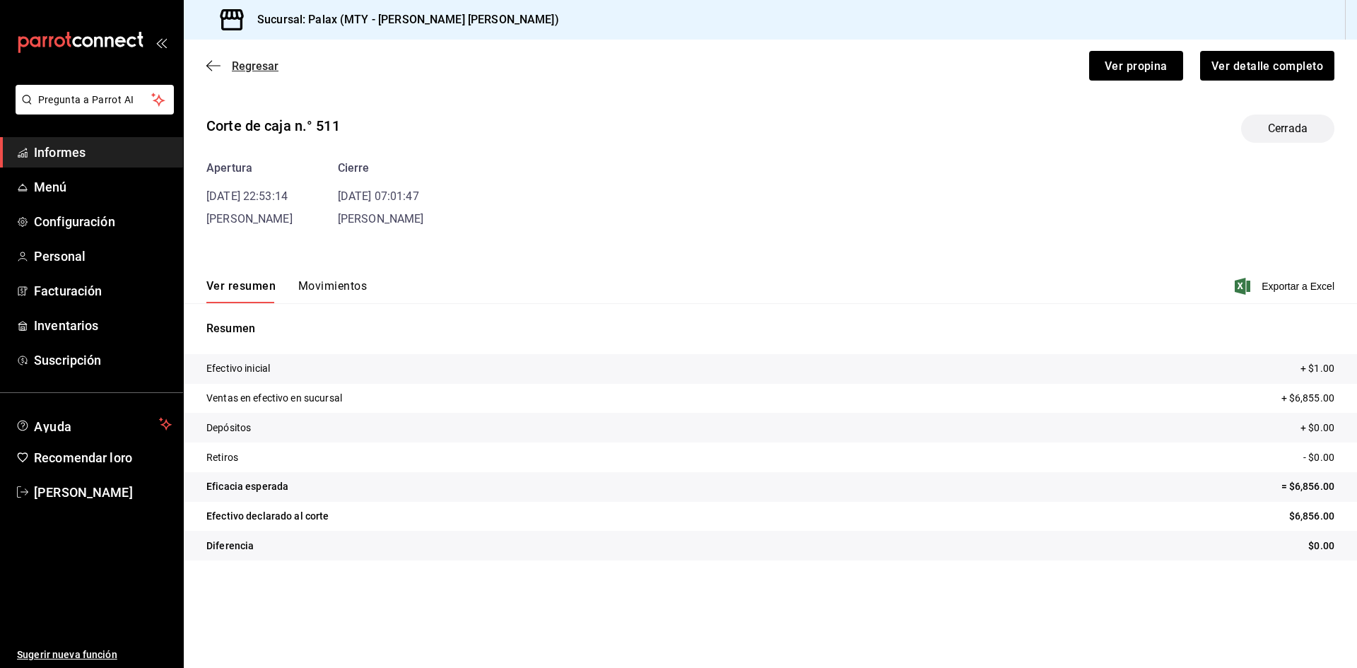
click at [209, 64] on icon "button" at bounding box center [213, 65] width 14 height 13
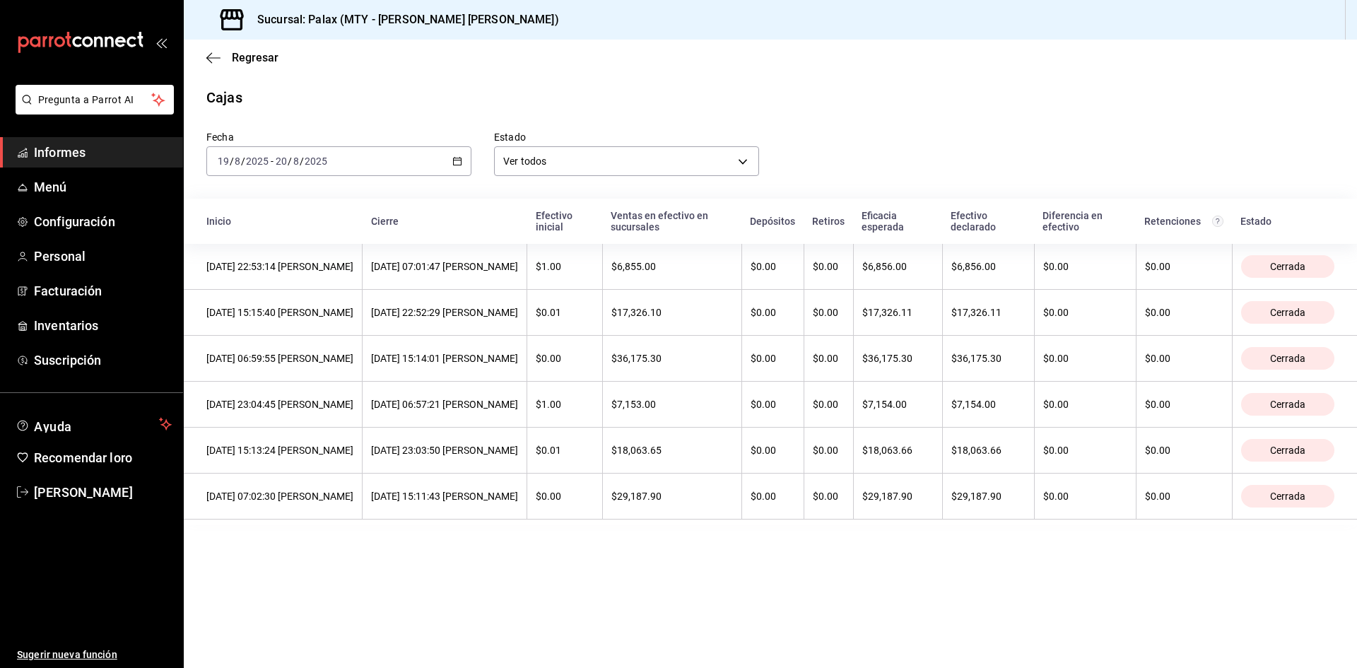
click at [452, 165] on div "[DATE] [DATE] - [DATE] [DATE]" at bounding box center [338, 161] width 265 height 30
click at [297, 356] on span "Rango de fechas" at bounding box center [273, 363] width 110 height 15
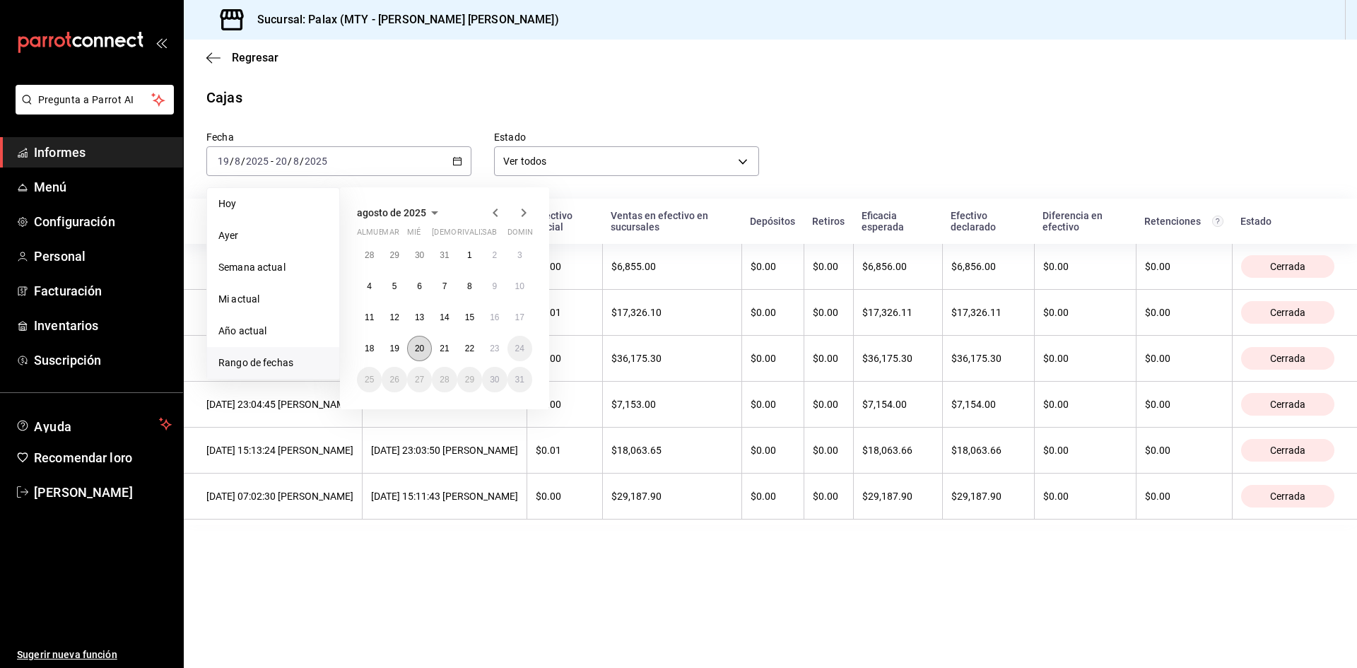
click at [428, 351] on button "20" at bounding box center [419, 348] width 25 height 25
click at [467, 351] on font "22" at bounding box center [469, 349] width 9 height 10
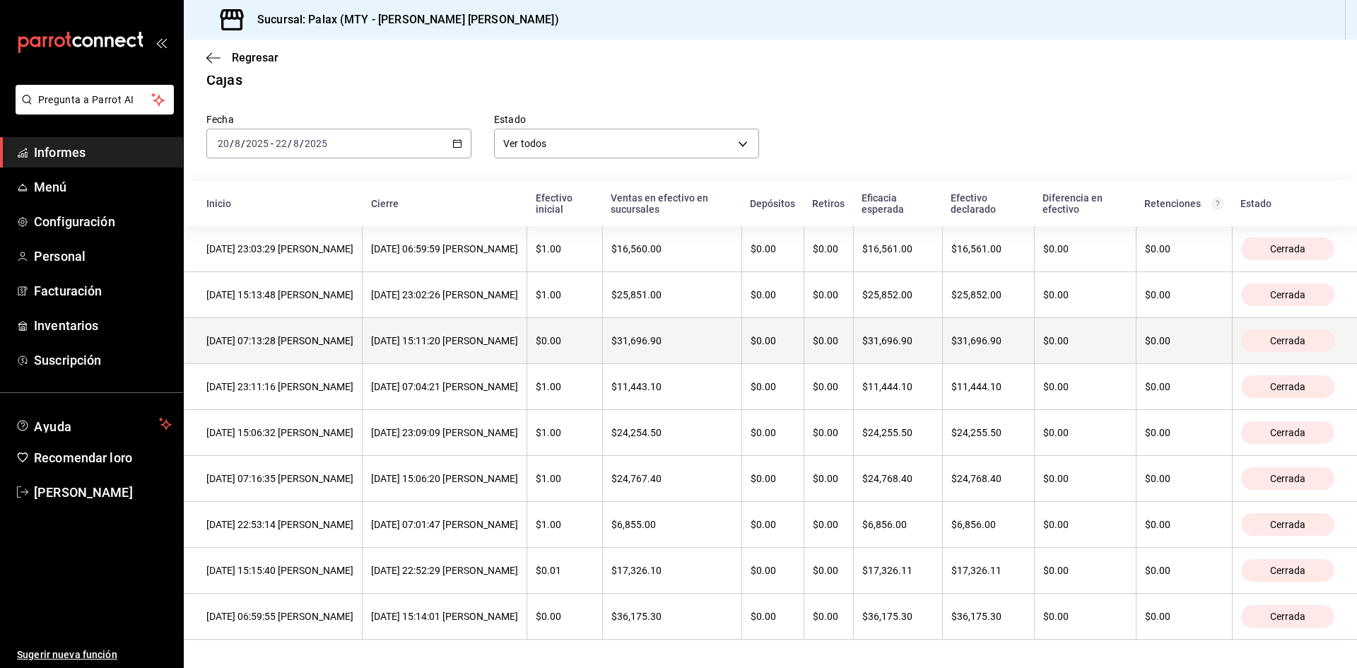
scroll to position [37, 0]
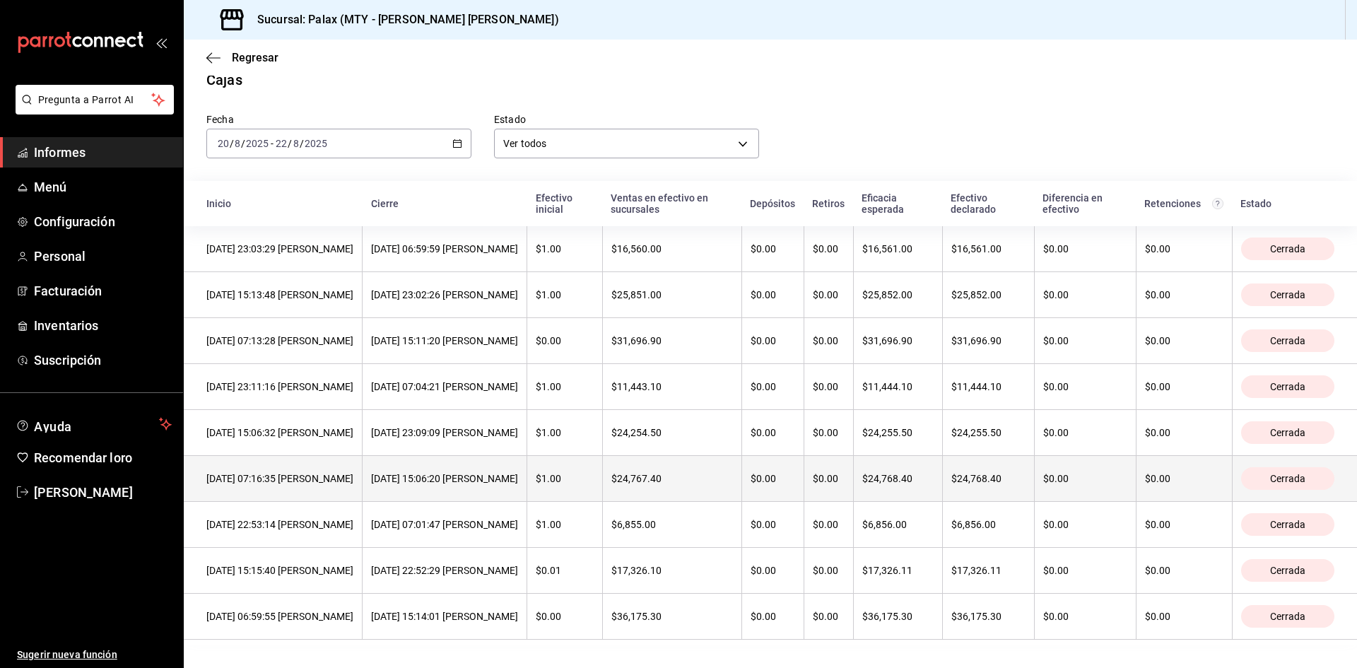
click at [245, 474] on font "[DATE] 07:16:35 [PERSON_NAME]" at bounding box center [279, 478] width 147 height 11
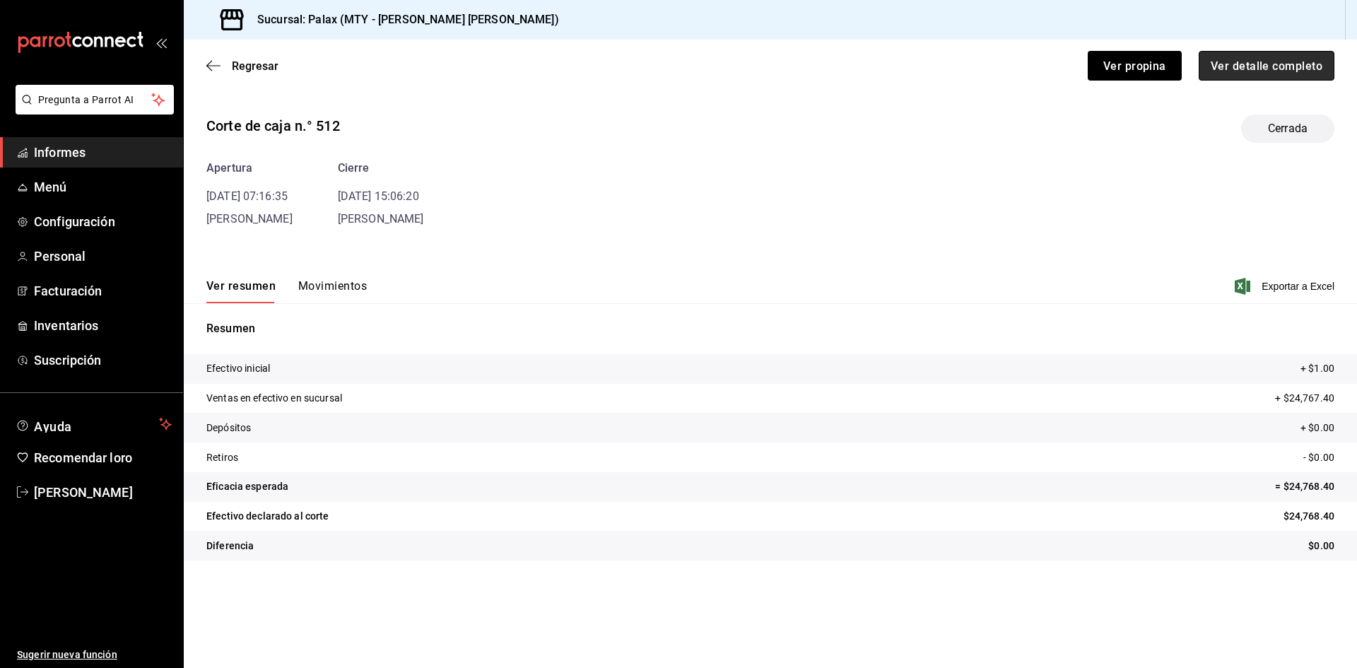
click at [1256, 58] on button "Ver detalle completo" at bounding box center [1267, 66] width 136 height 30
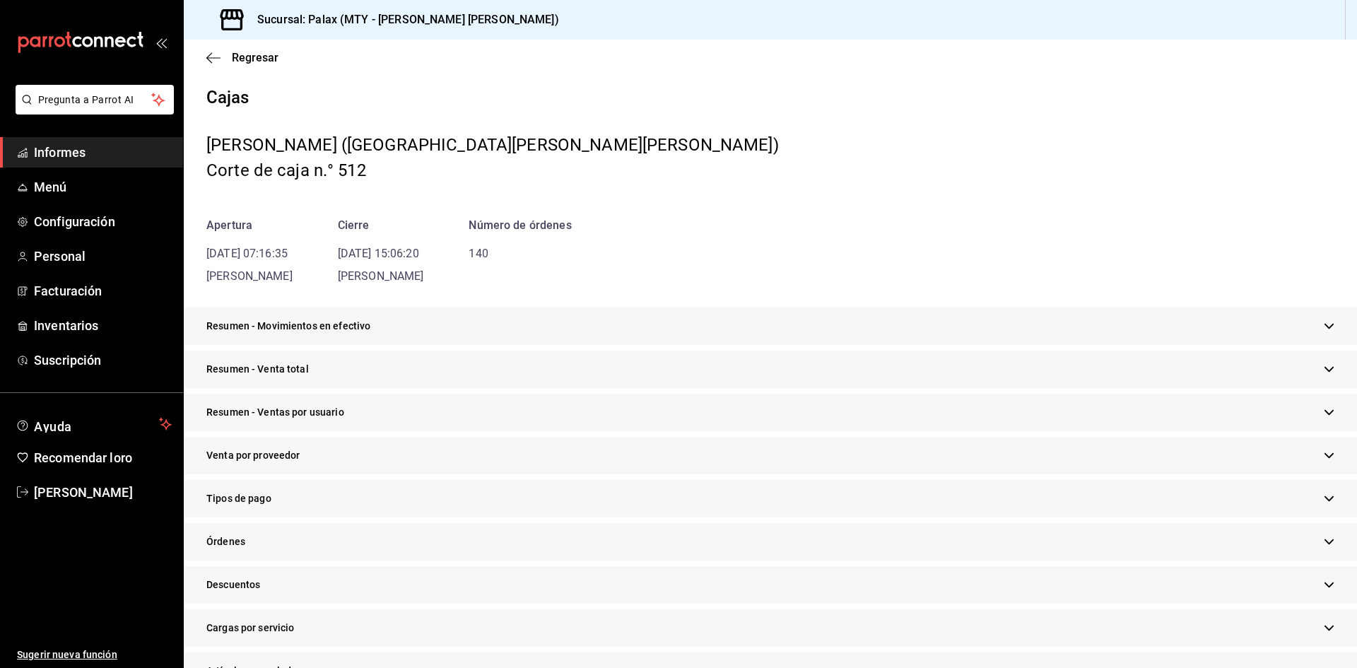
click at [341, 371] on div "Resumen - Venta total" at bounding box center [771, 369] width 1174 height 37
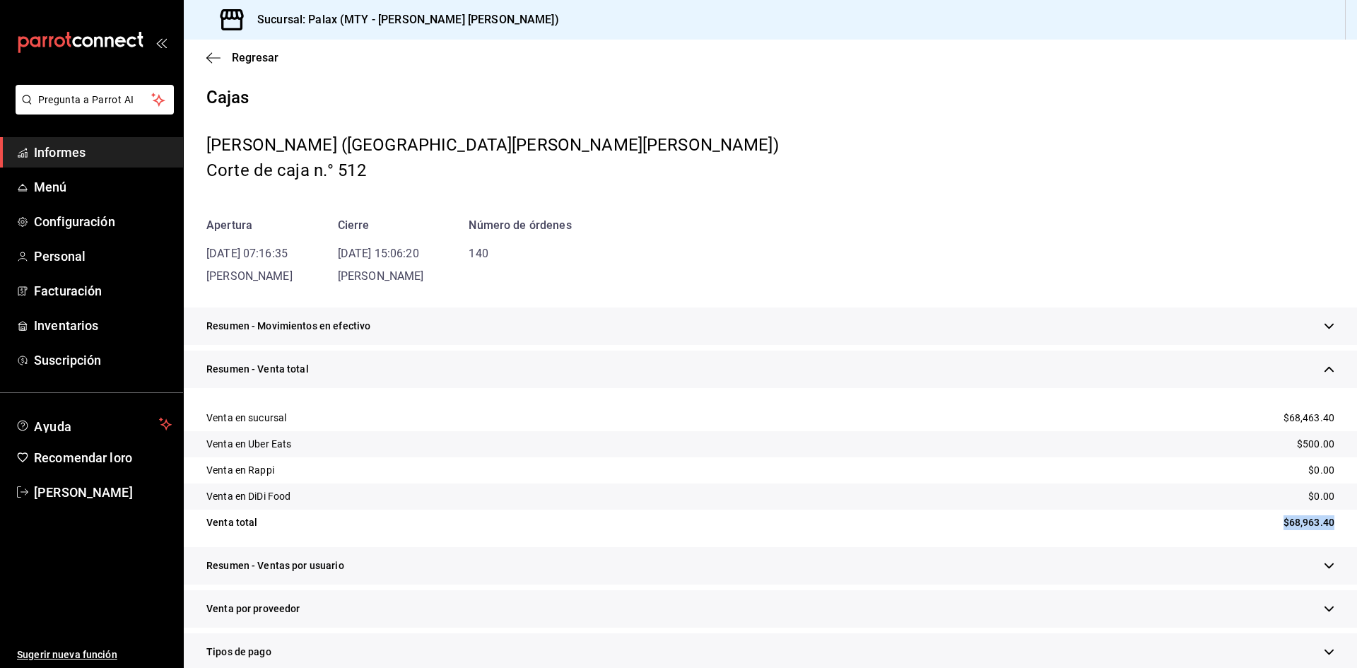
drag, startPoint x: 1272, startPoint y: 525, endPoint x: 1331, endPoint y: 522, distance: 58.7
click at [1331, 522] on div "Venta total $68,963.40" at bounding box center [771, 523] width 1174 height 26
copy font "$68,963.40"
click at [213, 54] on icon "button" at bounding box center [213, 58] width 14 height 13
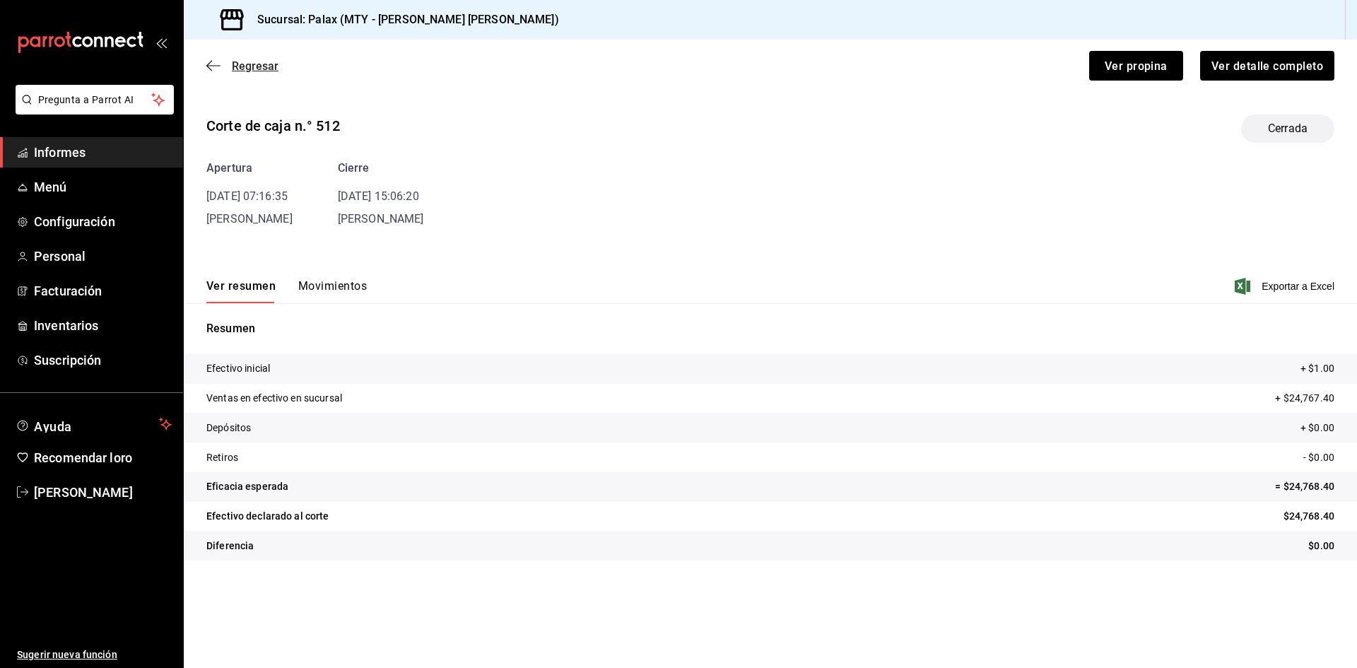
click at [217, 64] on icon "button" at bounding box center [213, 65] width 14 height 13
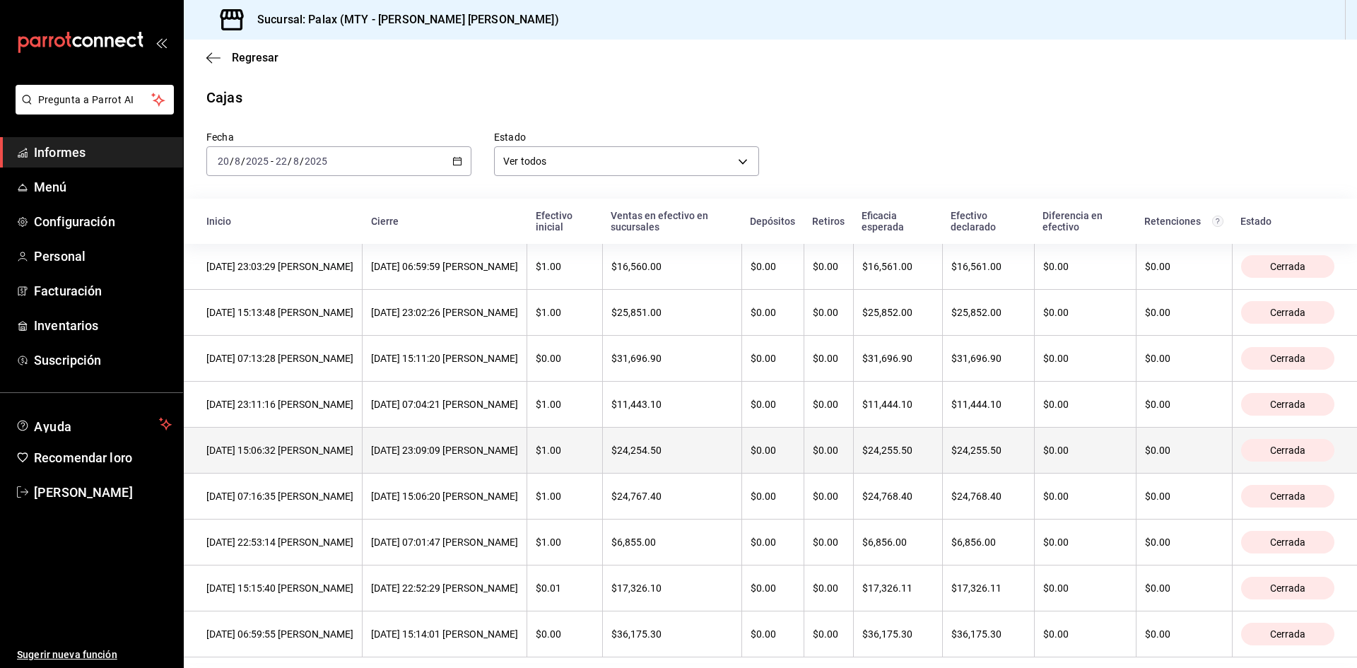
click at [353, 456] on font "[DATE] 15:06:32 [PERSON_NAME]" at bounding box center [279, 450] width 147 height 11
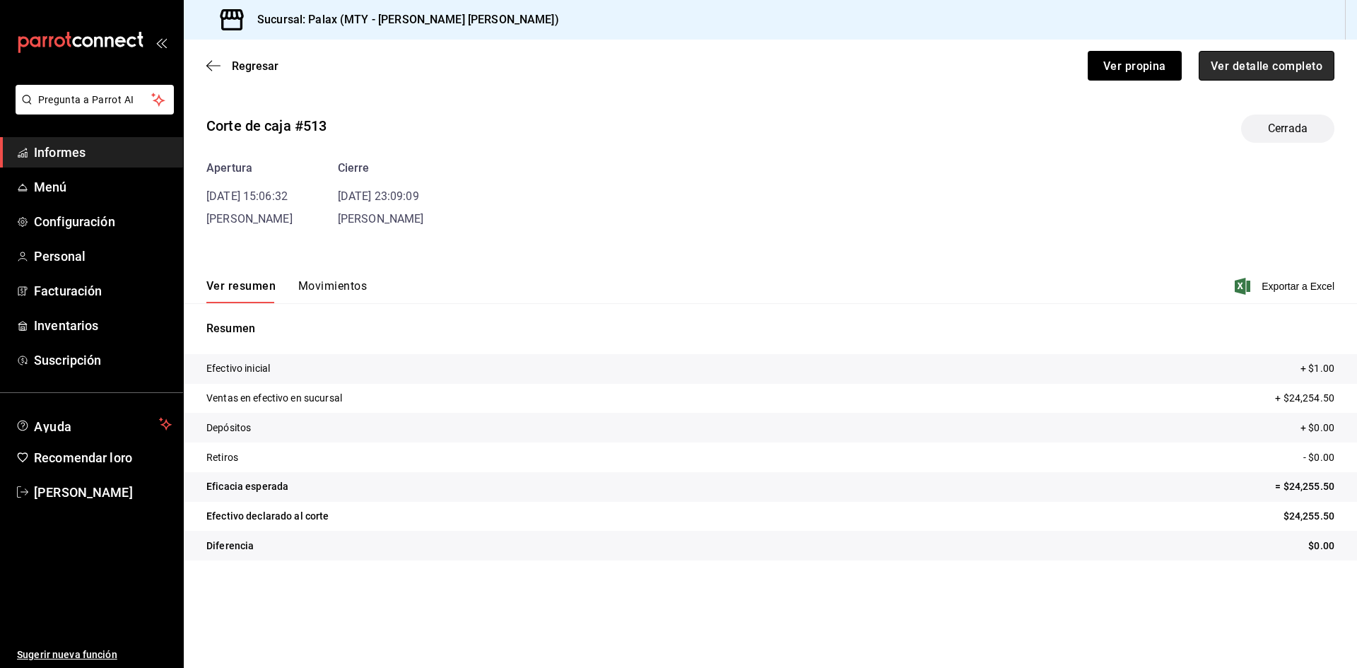
click at [1247, 75] on button "Ver detalle completo" at bounding box center [1267, 66] width 136 height 30
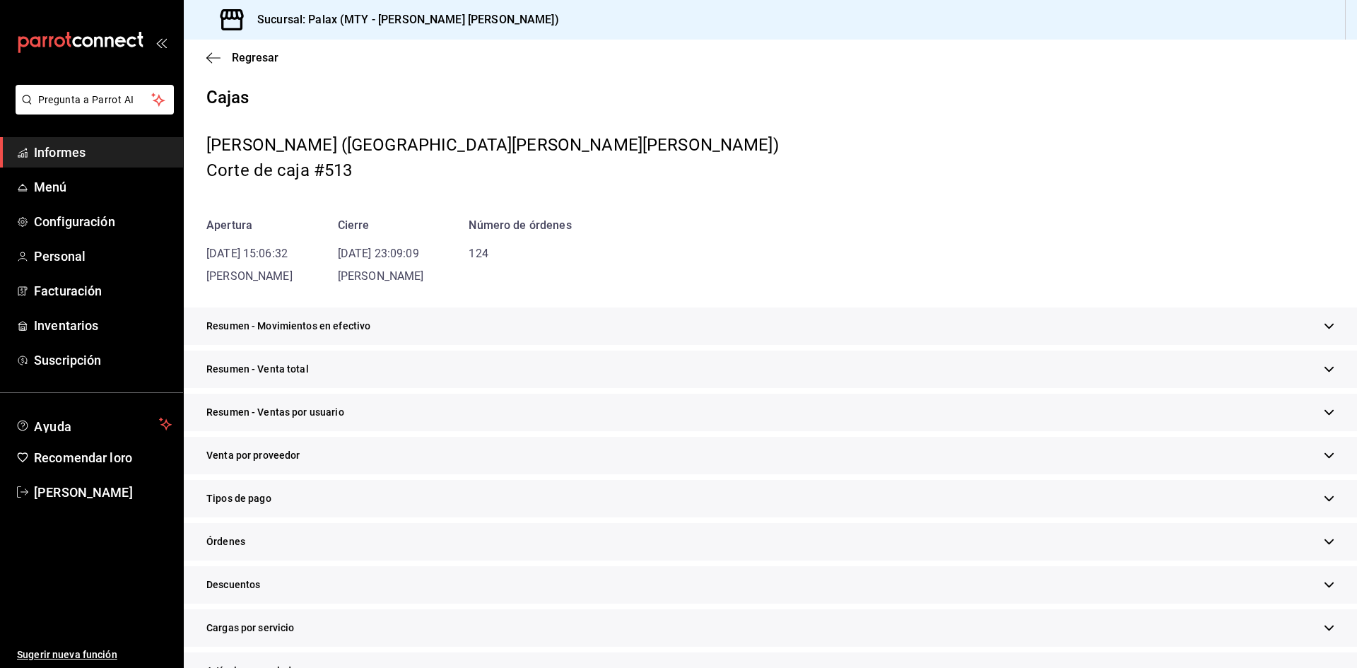
click at [331, 362] on div "Resumen - Venta total" at bounding box center [771, 369] width 1174 height 37
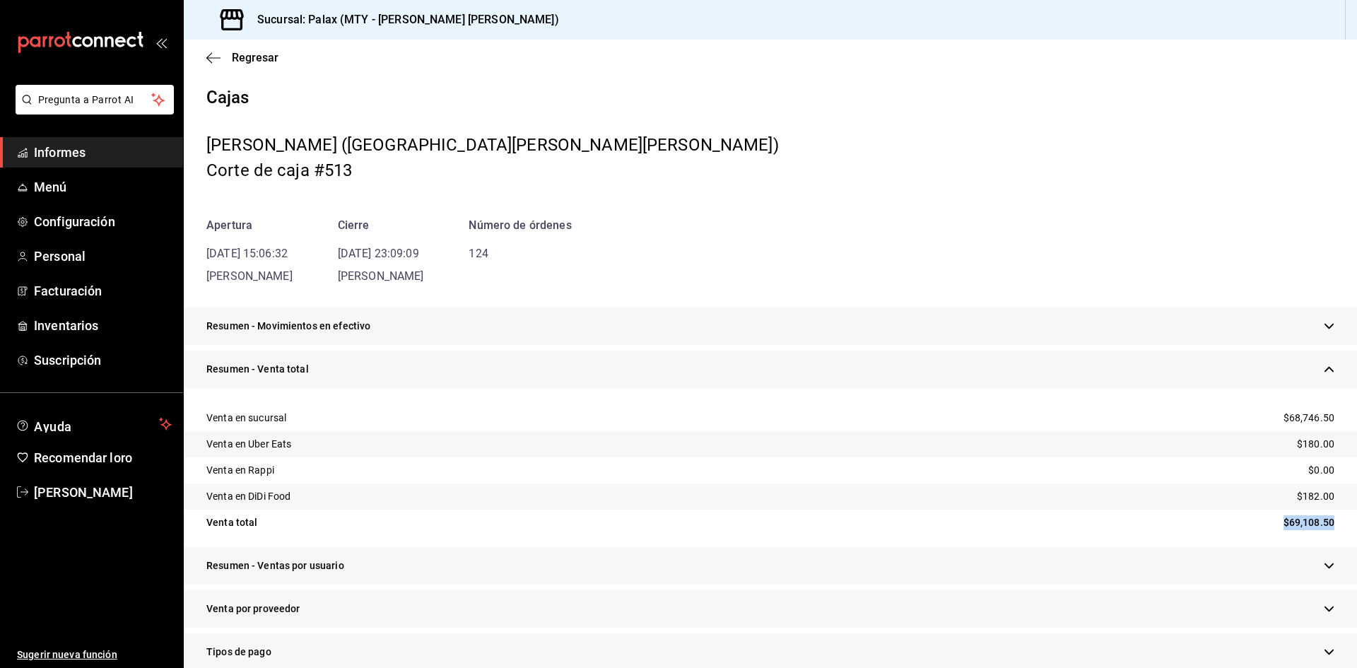
drag, startPoint x: 1267, startPoint y: 522, endPoint x: 1340, endPoint y: 519, distance: 72.9
click at [1355, 517] on div "Regresar Cajas [PERSON_NAME] (MTY - [PERSON_NAME] [PERSON_NAME]) Corte de caja …" at bounding box center [771, 354] width 1174 height 629
copy font "$69,108.50"
click at [214, 64] on icon "button" at bounding box center [213, 58] width 14 height 13
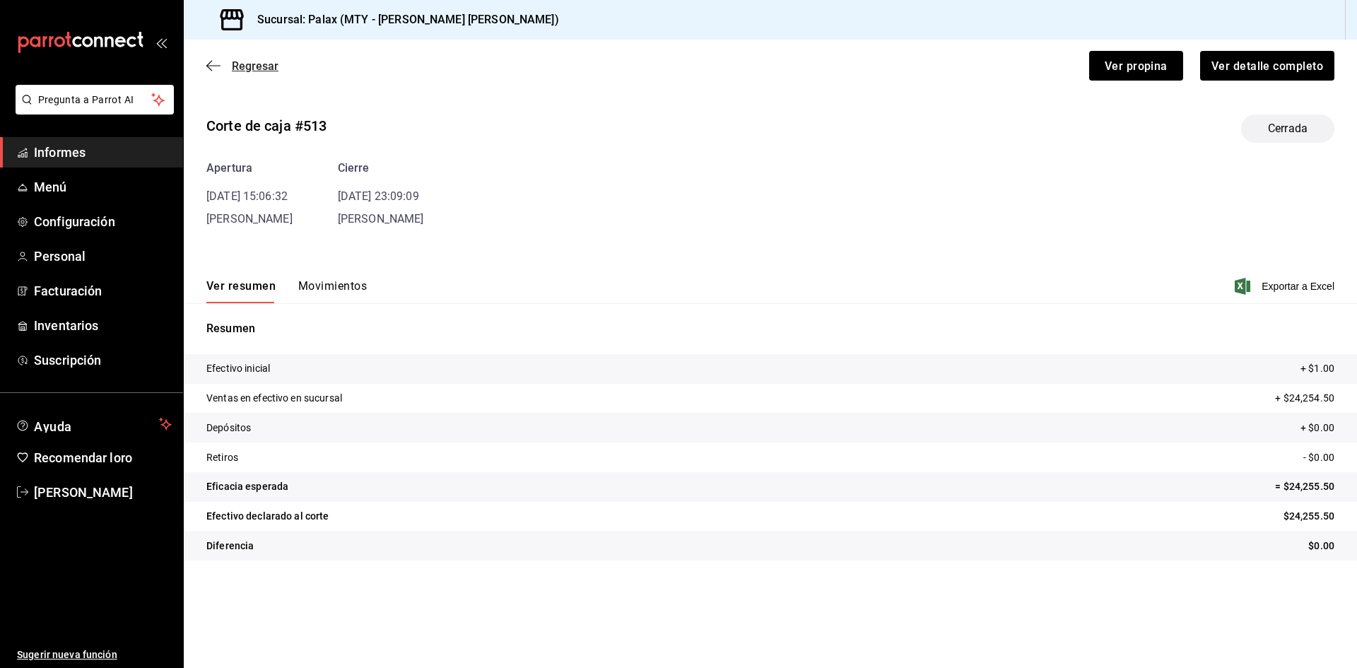
click at [219, 71] on icon "button" at bounding box center [213, 65] width 14 height 13
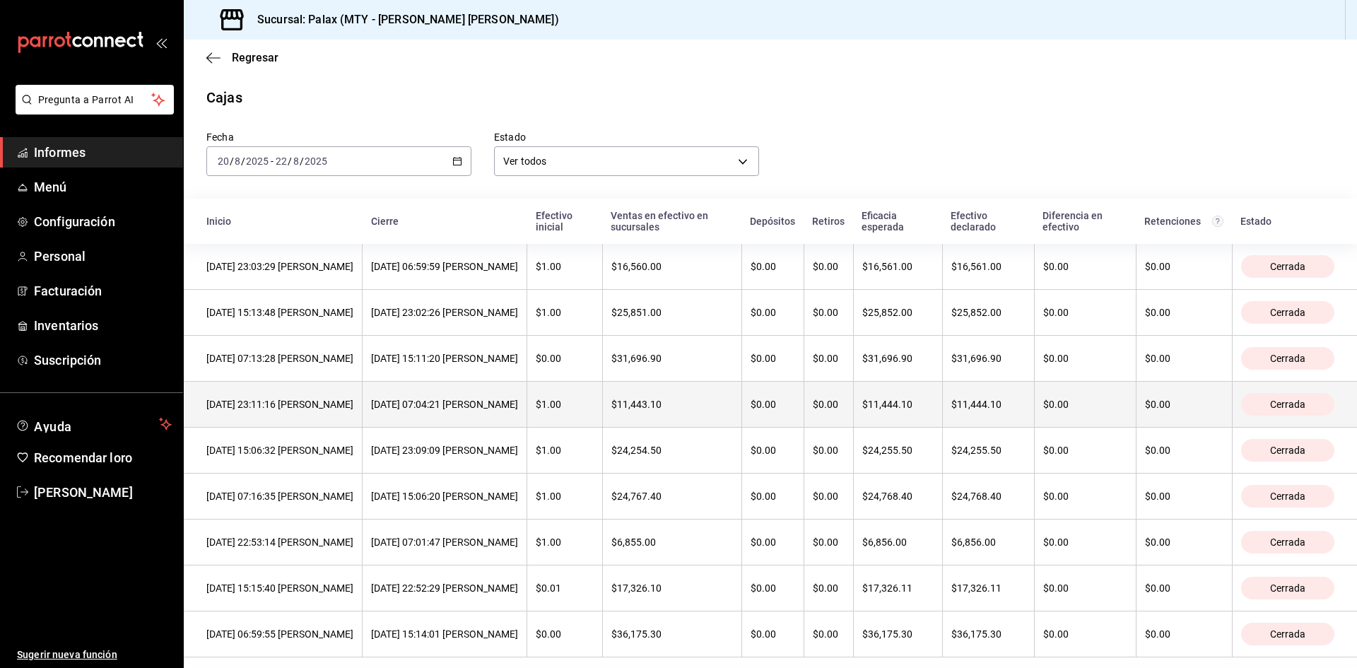
click at [353, 410] on div "[DATE] 23:11:16 [PERSON_NAME]" at bounding box center [279, 404] width 147 height 11
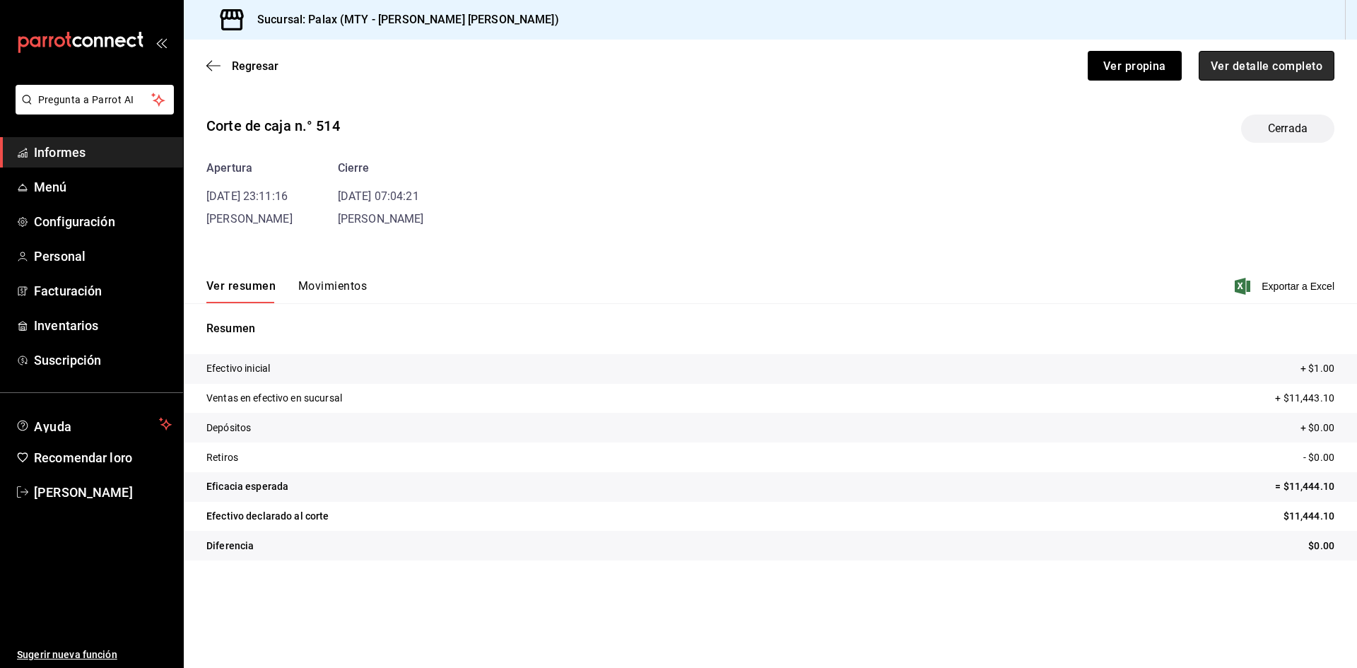
click at [1244, 67] on font "Ver detalle completo" at bounding box center [1267, 65] width 112 height 13
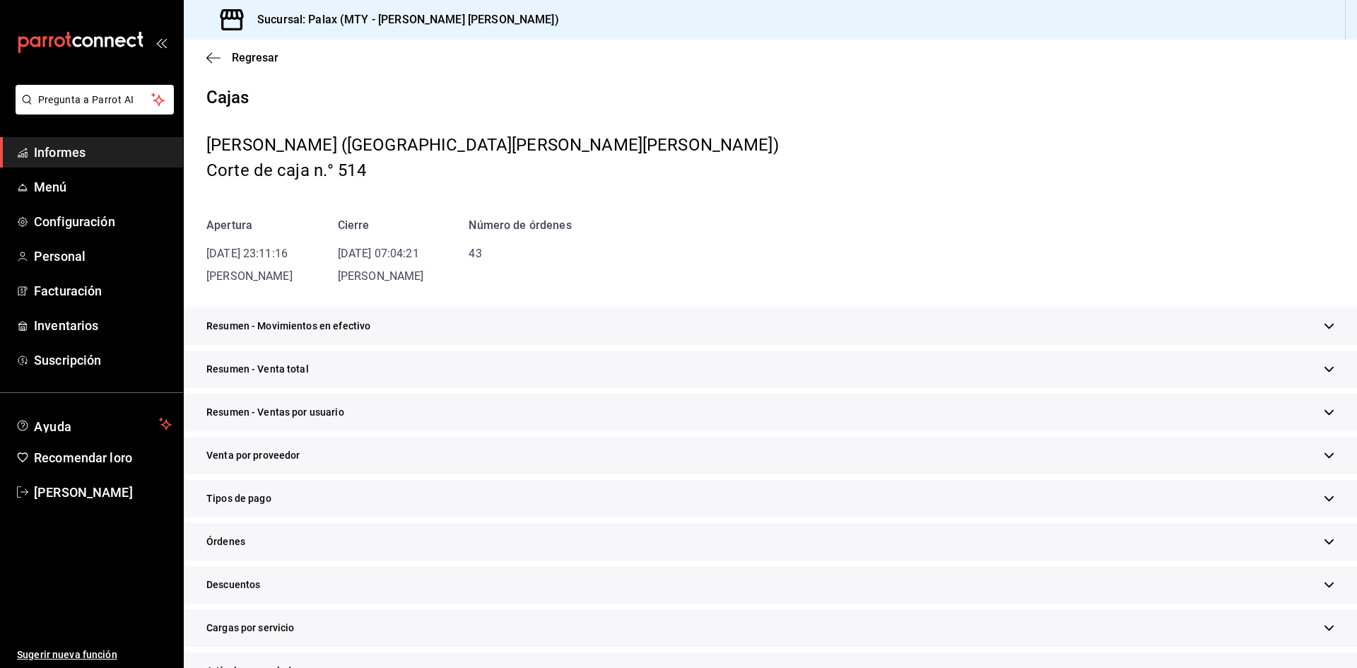
click at [312, 370] on div "Resumen - Venta total" at bounding box center [771, 369] width 1174 height 37
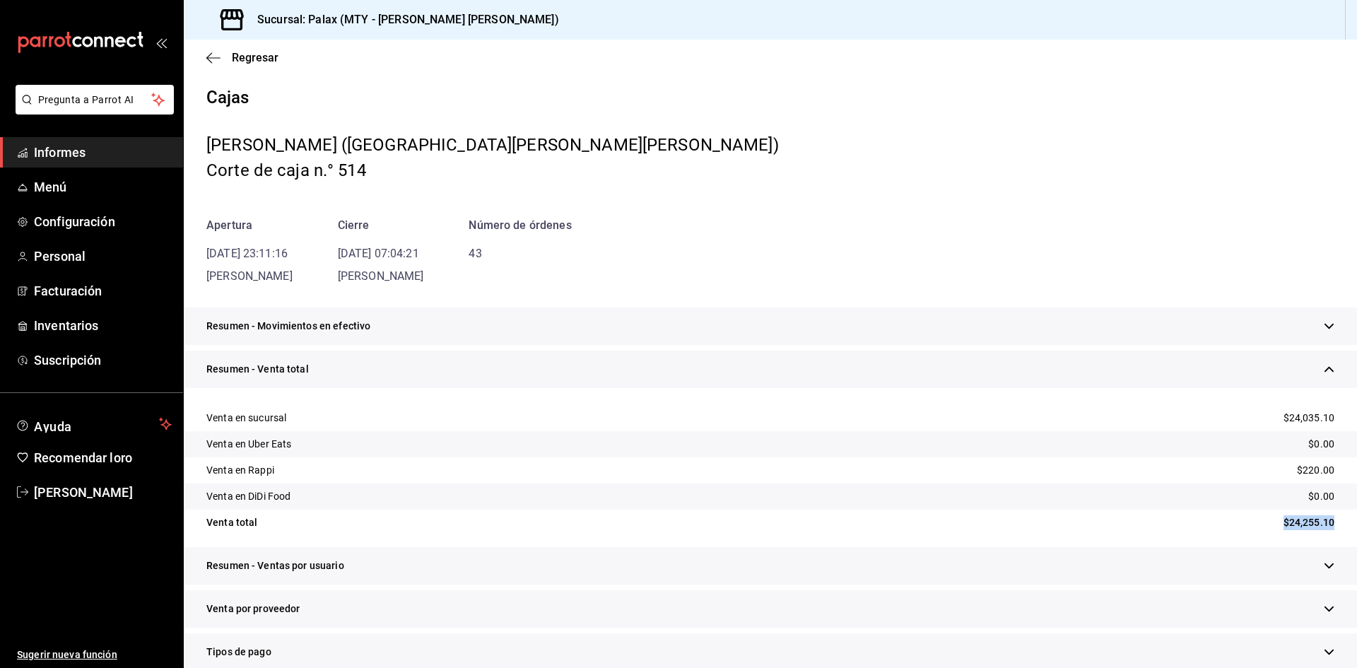
drag, startPoint x: 1266, startPoint y: 524, endPoint x: 1326, endPoint y: 522, distance: 59.4
click at [1326, 522] on div "Venta total $24,255.10" at bounding box center [771, 523] width 1174 height 26
copy font "$24,255.10"
click at [218, 57] on icon "button" at bounding box center [213, 57] width 14 height 1
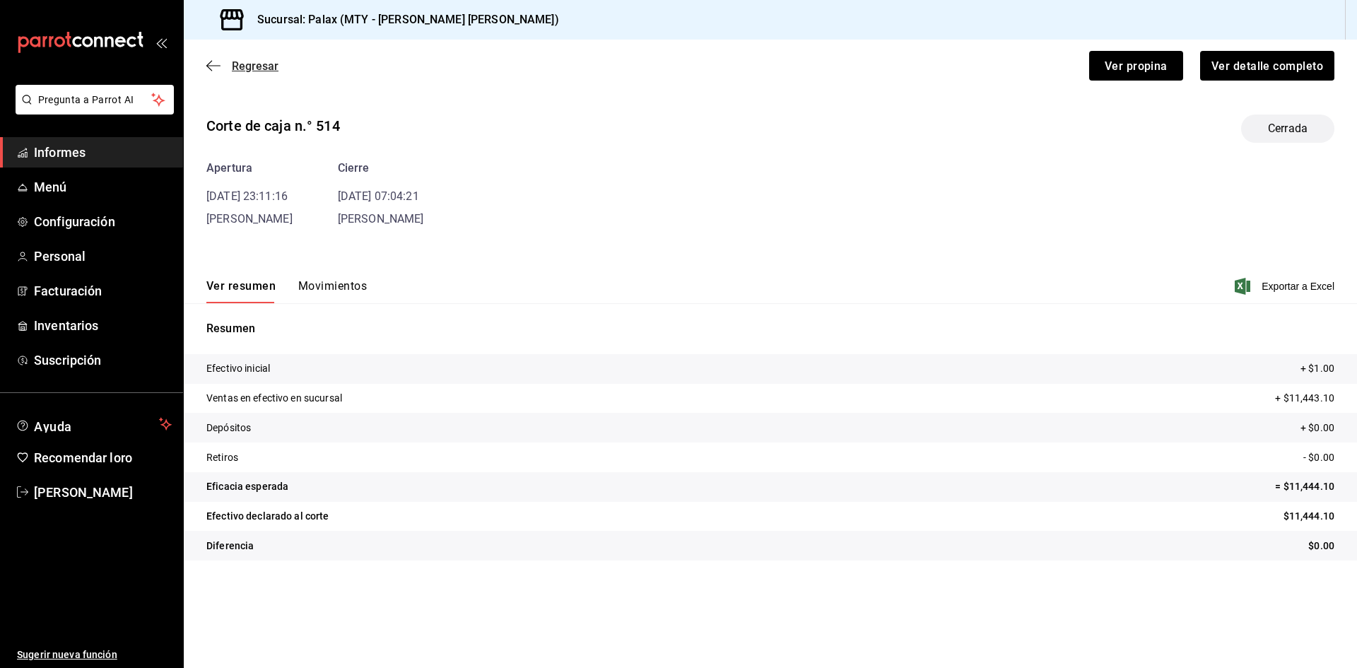
click at [212, 69] on icon "button" at bounding box center [213, 65] width 14 height 13
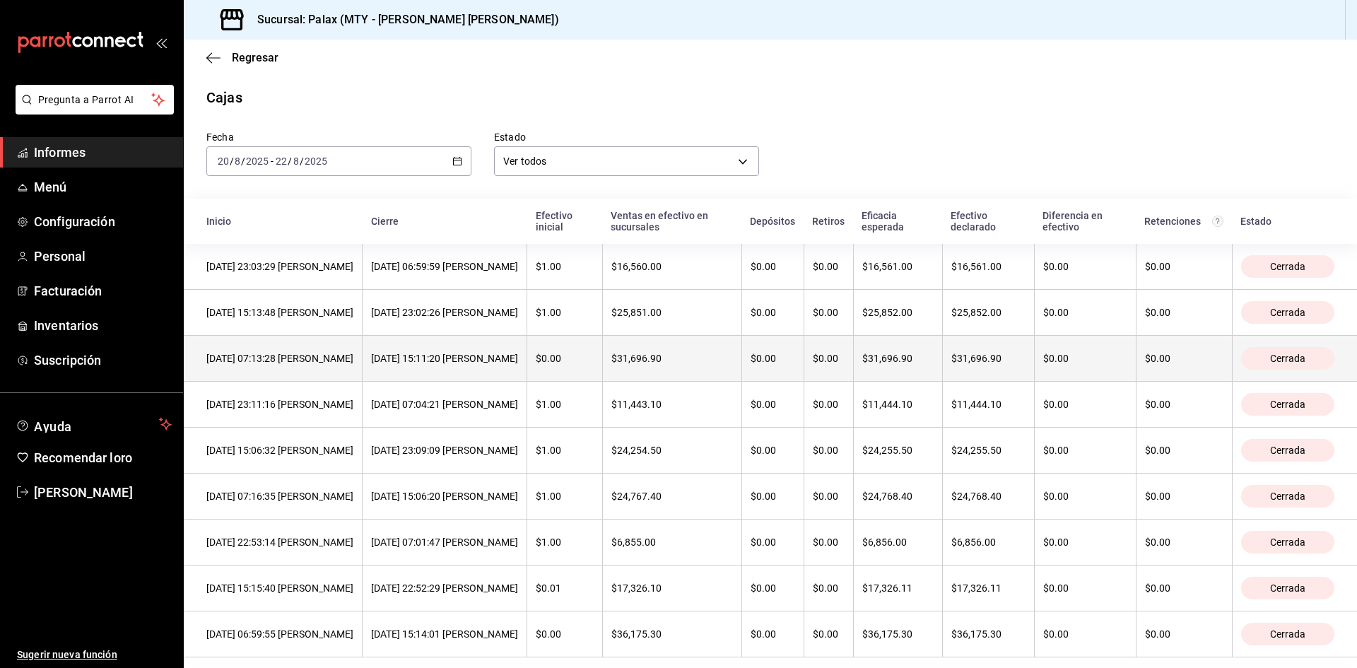
click at [343, 364] on font "[DATE] 07:13:28 [PERSON_NAME]" at bounding box center [279, 358] width 147 height 11
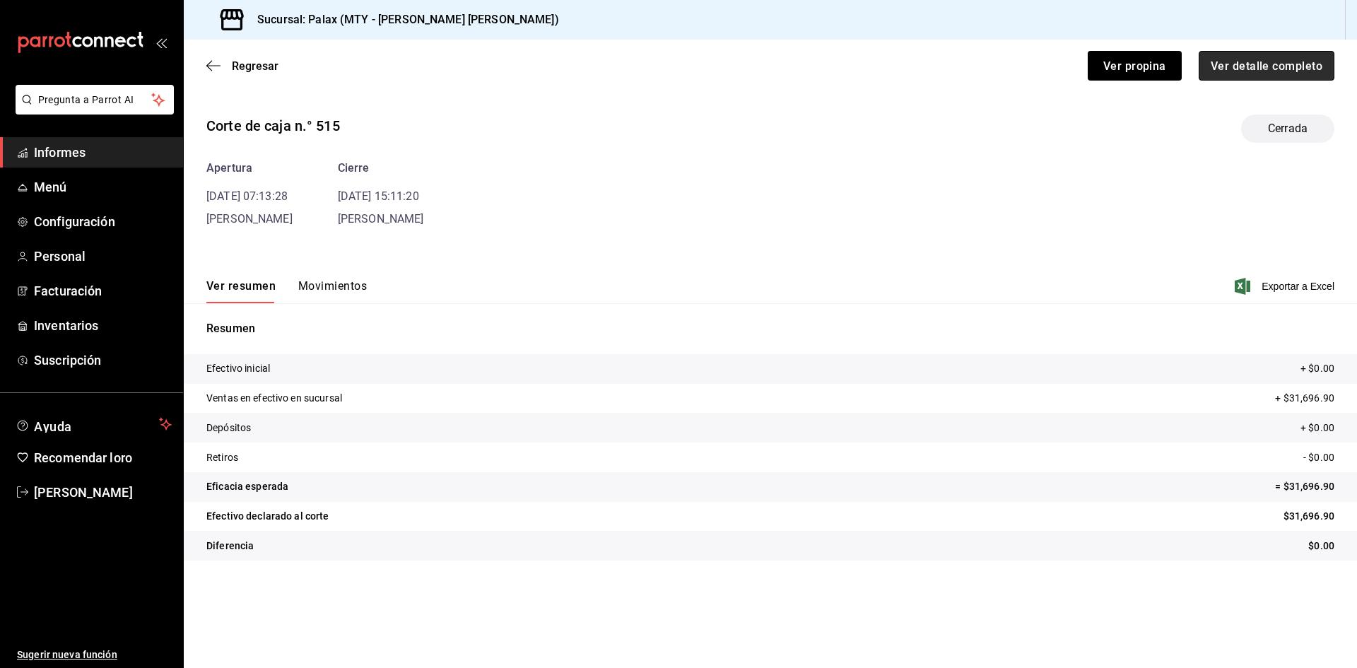
click at [1253, 74] on button "Ver detalle completo" at bounding box center [1267, 66] width 136 height 30
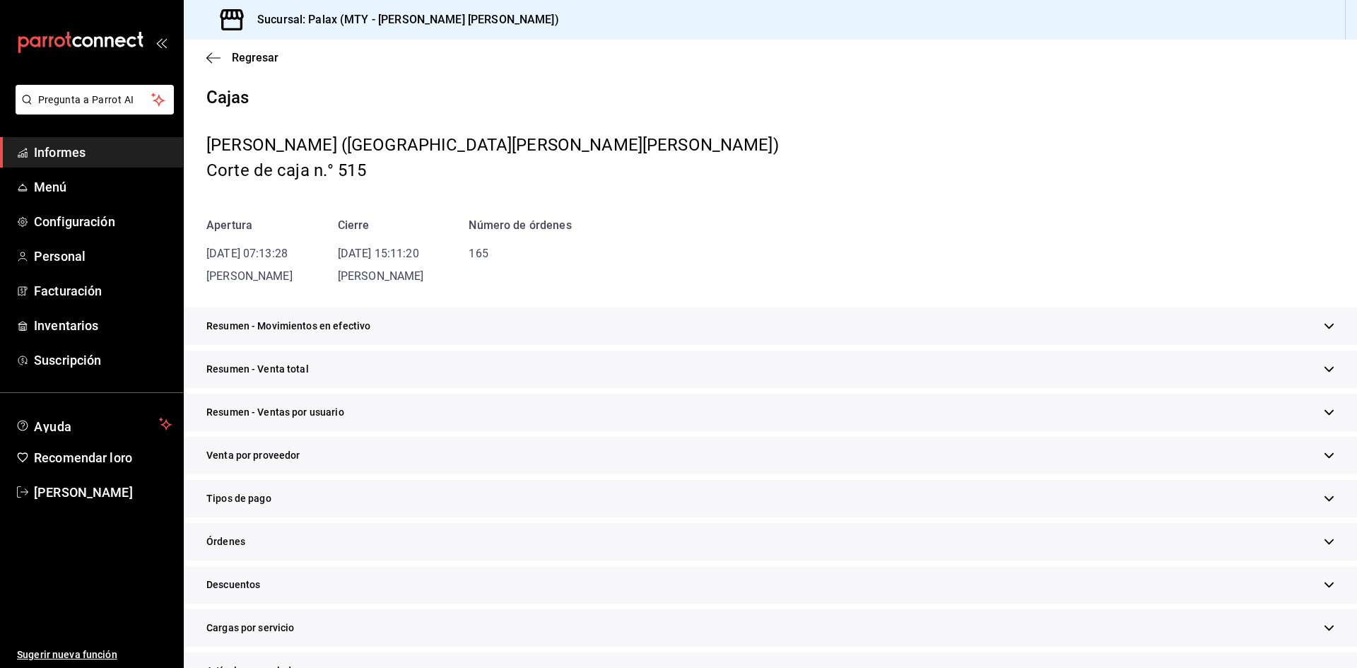
drag, startPoint x: 341, startPoint y: 443, endPoint x: 378, endPoint y: 400, distance: 57.1
click at [378, 400] on div "Resumen - Ventas por usuario" at bounding box center [771, 412] width 1174 height 37
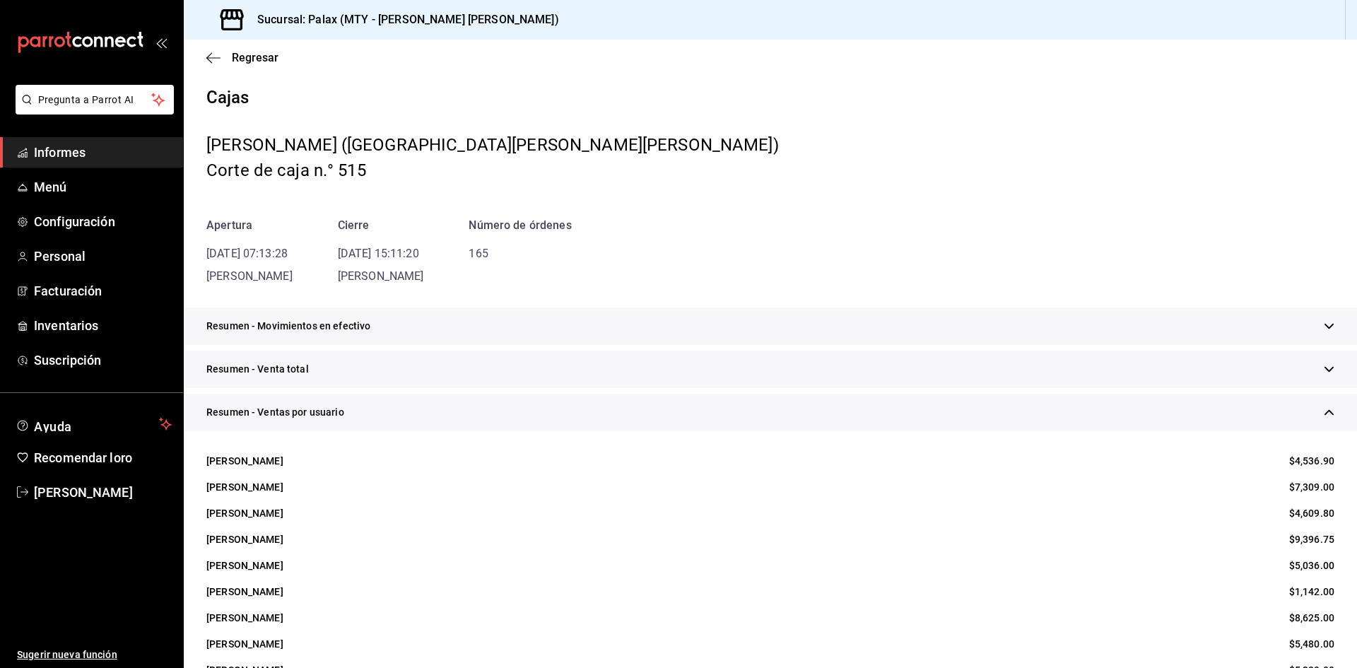
click at [413, 381] on div "Resumen - Venta total" at bounding box center [771, 369] width 1174 height 37
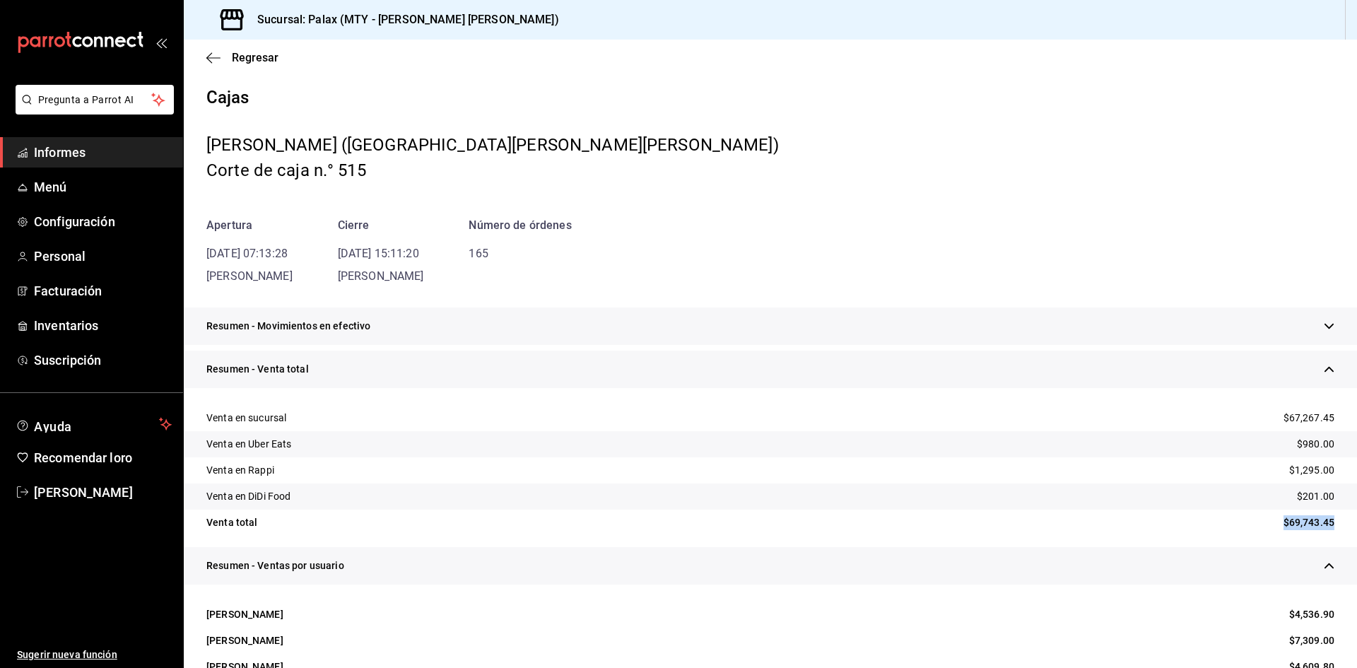
drag, startPoint x: 1258, startPoint y: 529, endPoint x: 1357, endPoint y: 523, distance: 98.4
click at [1357, 523] on div "Regresar Cajas [PERSON_NAME] (MTY - [PERSON_NAME] [PERSON_NAME]) Corte de caja …" at bounding box center [771, 354] width 1174 height 629
copy font "$69,743.45"
click at [212, 59] on icon "button" at bounding box center [213, 58] width 14 height 13
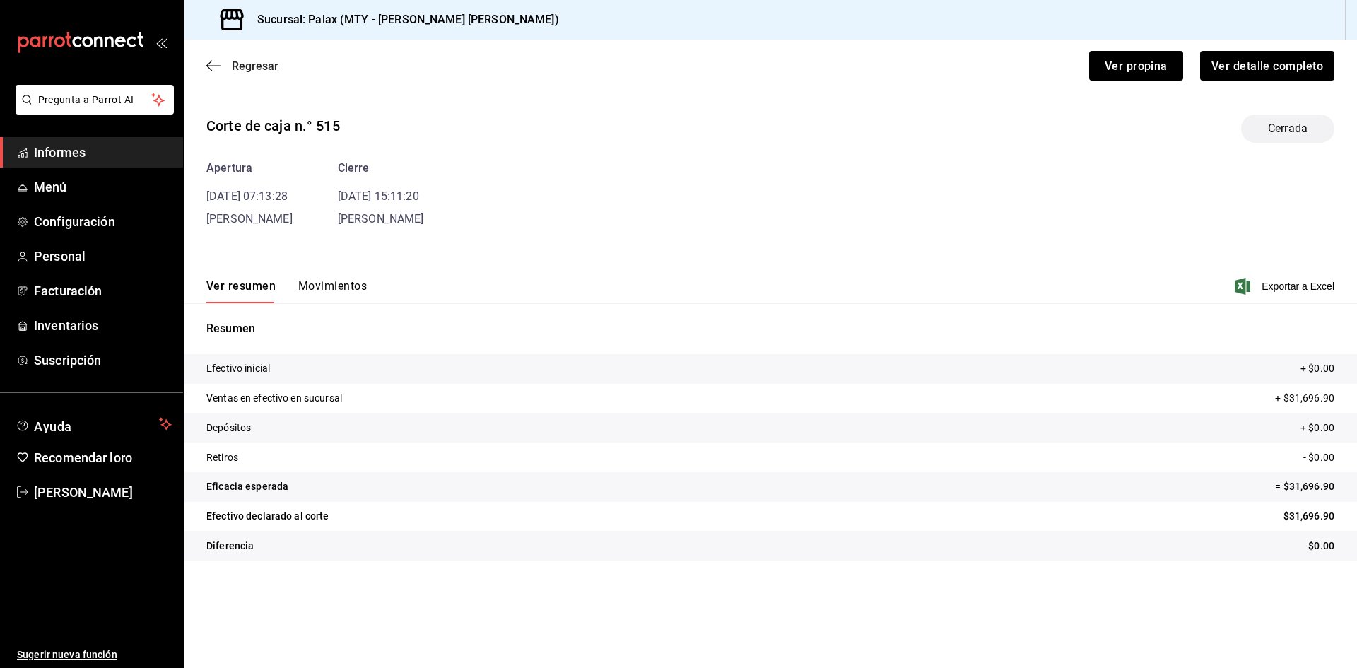
click at [211, 61] on icon "button" at bounding box center [209, 66] width 6 height 11
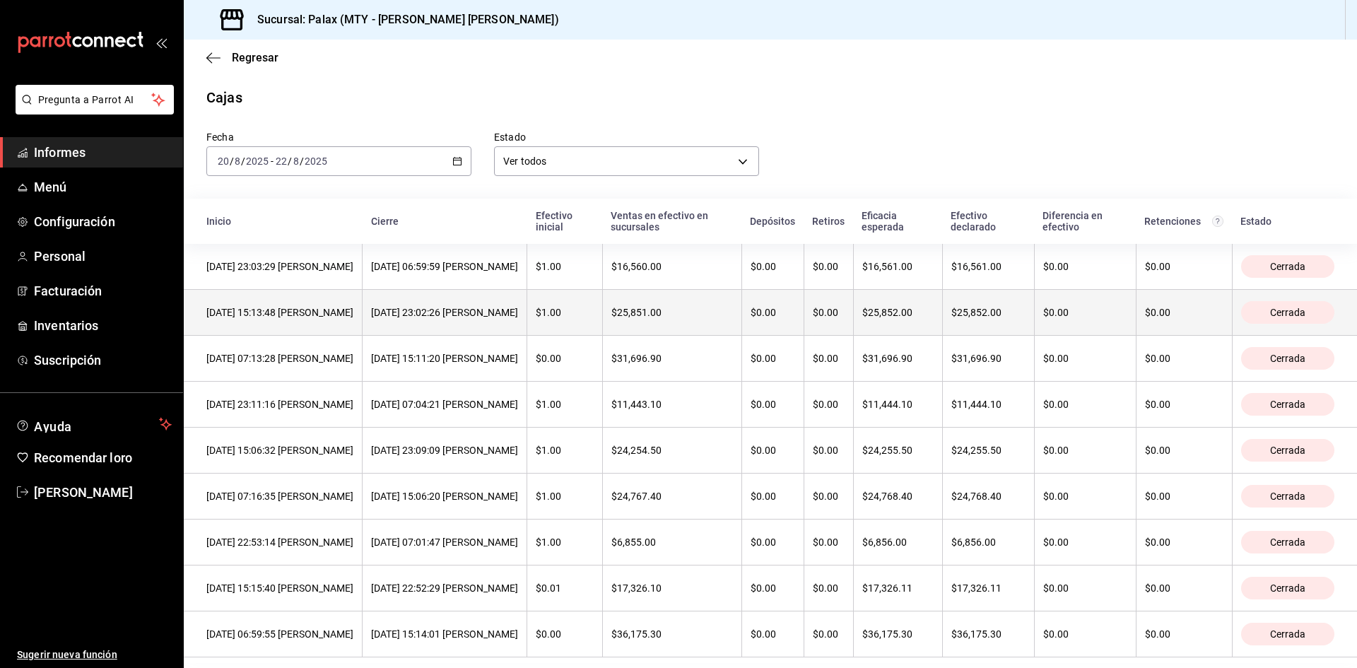
click at [324, 315] on th "[DATE] 15:13:48 [PERSON_NAME]" at bounding box center [273, 313] width 179 height 46
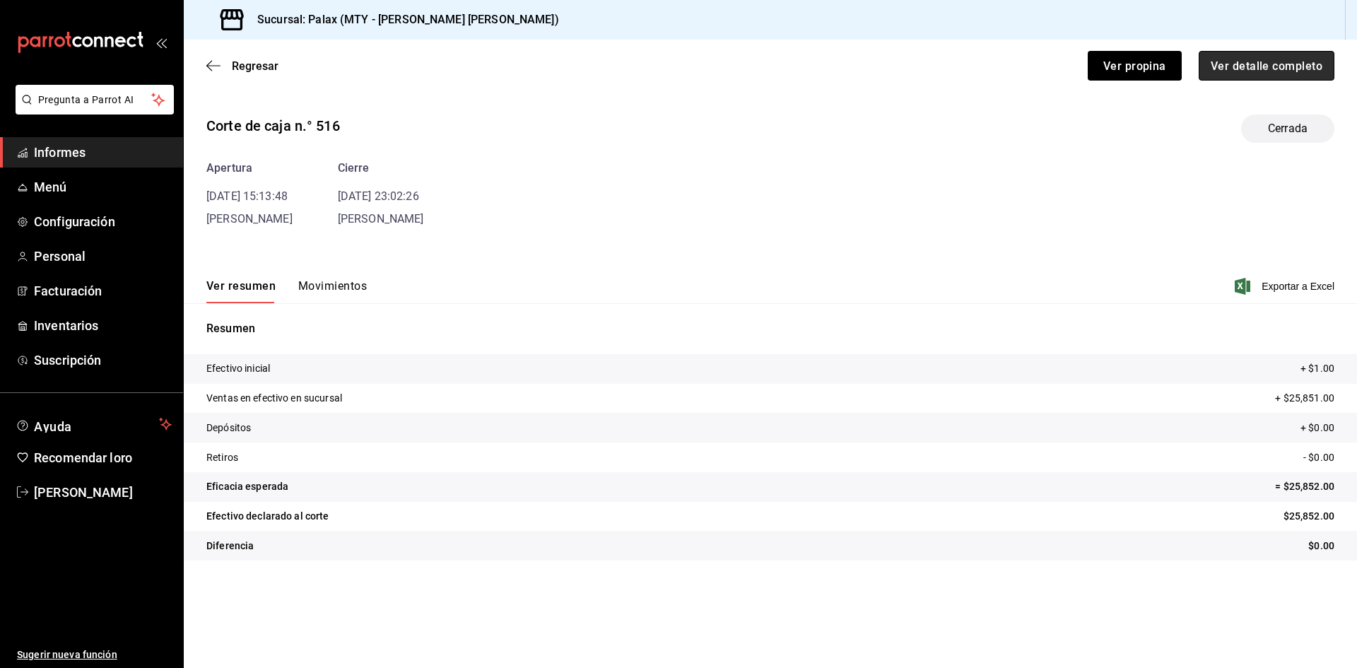
click at [1293, 65] on font "Ver detalle completo" at bounding box center [1267, 65] width 112 height 13
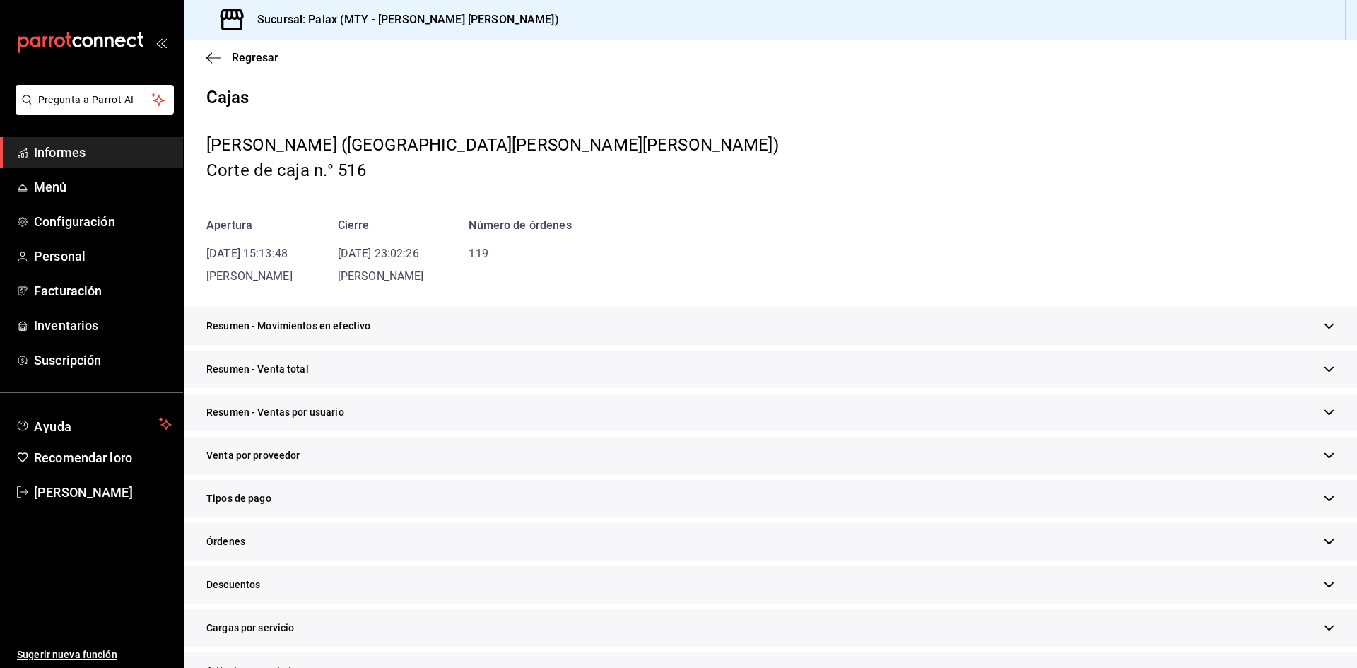
drag, startPoint x: 423, startPoint y: 370, endPoint x: 660, endPoint y: 402, distance: 239.1
click at [424, 370] on div "Resumen - Venta total" at bounding box center [771, 369] width 1174 height 37
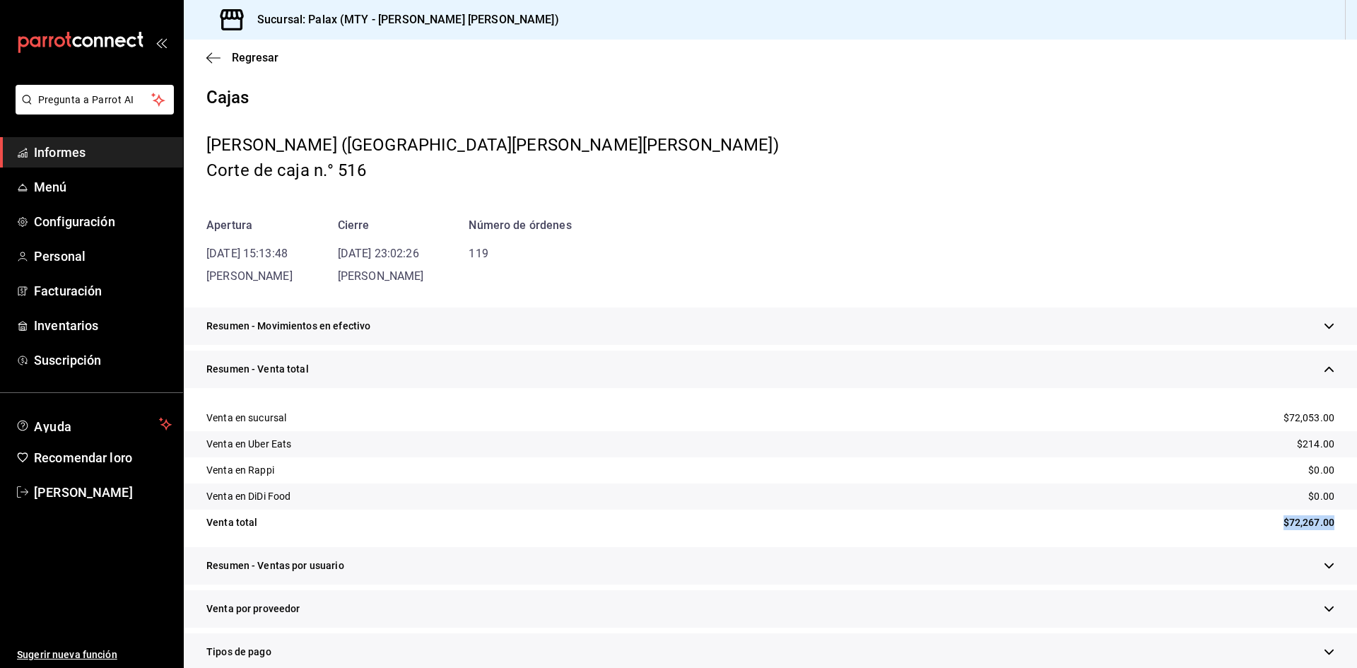
drag, startPoint x: 1260, startPoint y: 525, endPoint x: 1357, endPoint y: 527, distance: 96.9
click at [1357, 527] on div "Regresar Cajas [PERSON_NAME] (MTY - [PERSON_NAME] [PERSON_NAME]) Corte de caja …" at bounding box center [771, 354] width 1174 height 629
click at [226, 64] on div "Regresar" at bounding box center [771, 58] width 1174 height 36
click at [217, 60] on icon "button" at bounding box center [213, 58] width 14 height 13
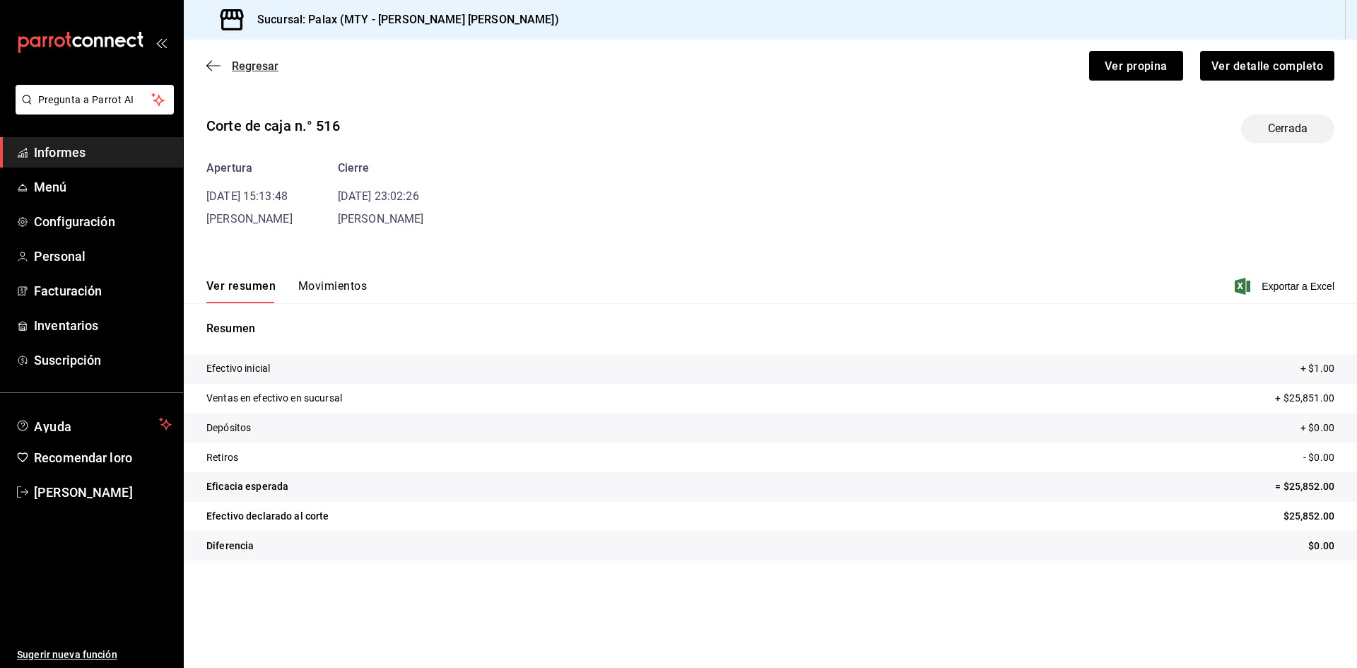
click at [234, 69] on font "Regresar" at bounding box center [255, 65] width 47 height 13
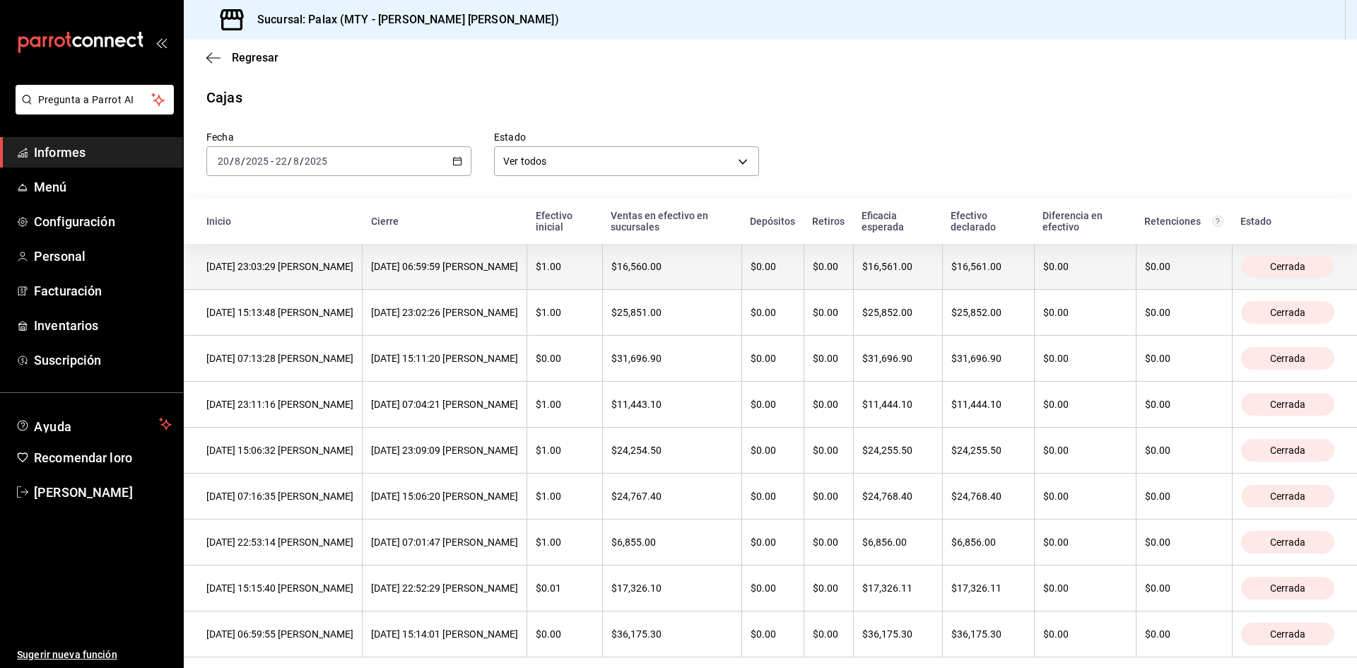
click at [297, 288] on th "[DATE] 23:03:29 [PERSON_NAME]" at bounding box center [273, 267] width 179 height 46
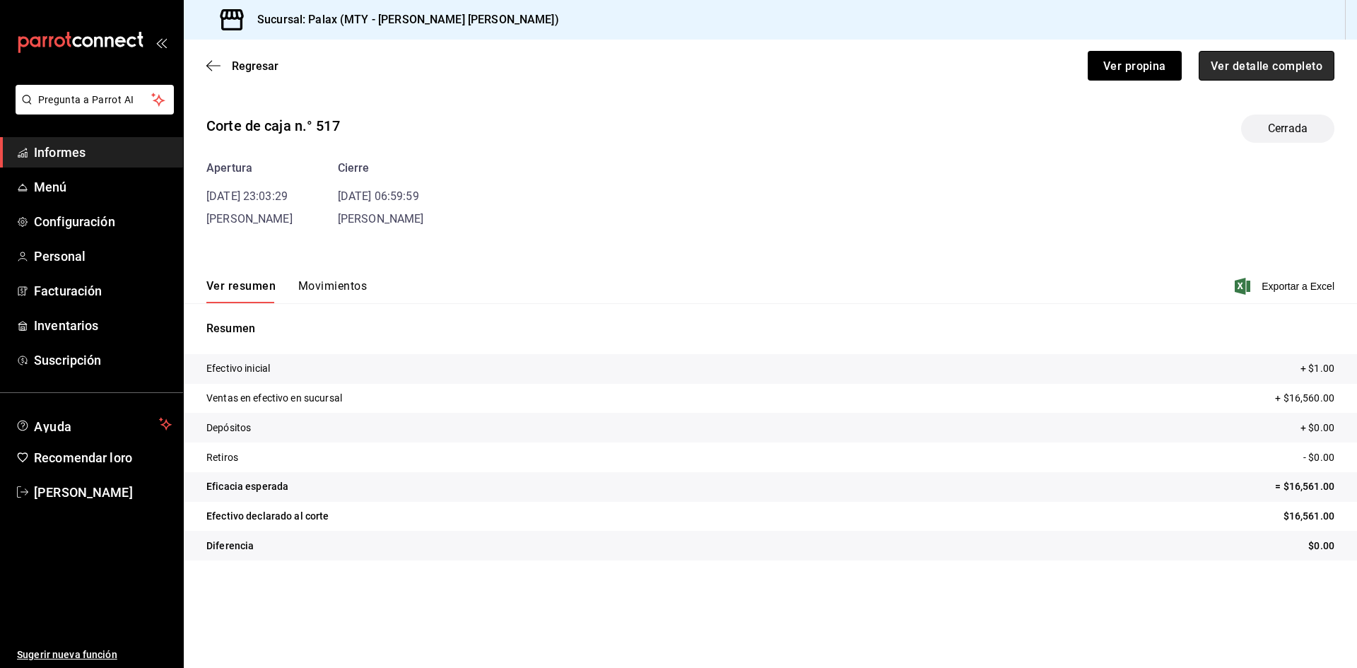
click at [1297, 57] on button "Ver detalle completo" at bounding box center [1267, 66] width 136 height 30
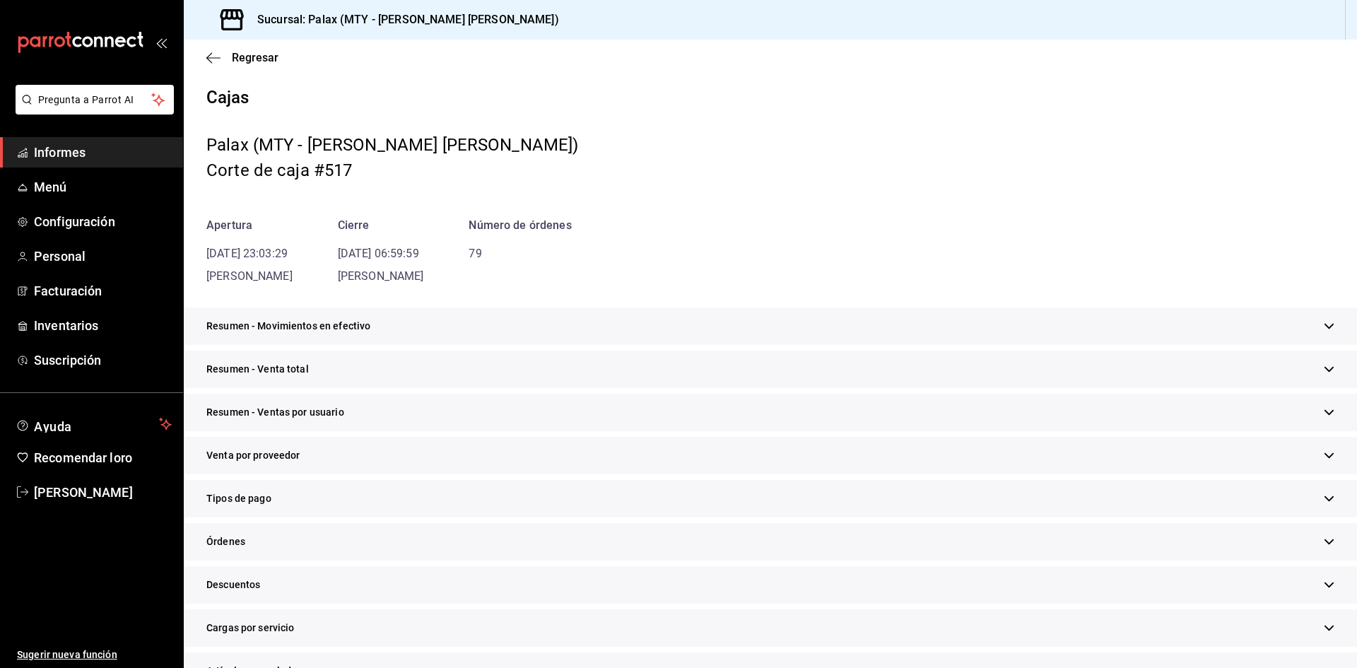
click at [390, 386] on div "Resumen - Venta total" at bounding box center [771, 369] width 1174 height 37
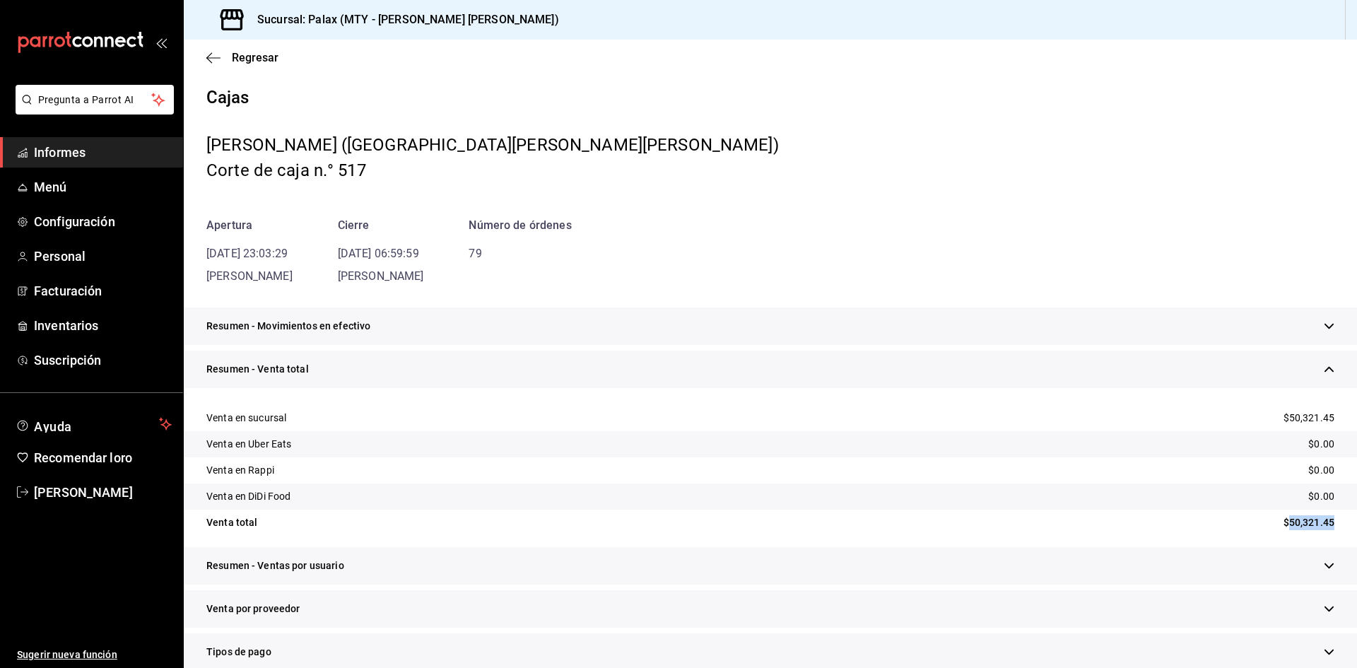
drag, startPoint x: 1279, startPoint y: 521, endPoint x: 1357, endPoint y: 531, distance: 78.4
click at [1357, 531] on div "Regresar Cajas [PERSON_NAME] (MTY - [PERSON_NAME] [PERSON_NAME]) Corte de caja …" at bounding box center [771, 354] width 1174 height 629
